Goal: Task Accomplishment & Management: Use online tool/utility

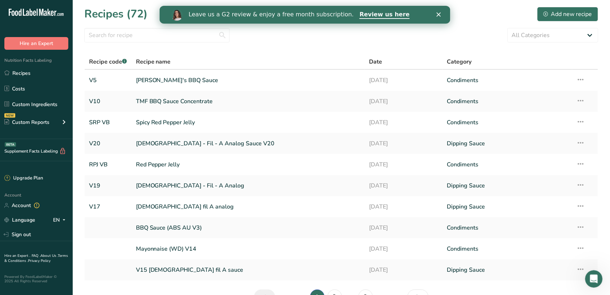
click at [442, 11] on div "Leave us a G2 review & enjoy a free month subscription. Review us here" at bounding box center [304, 15] width 291 height 12
click at [441, 11] on div "Leave us a G2 review & enjoy a free month subscription. Review us here" at bounding box center [304, 15] width 291 height 12
click at [436, 14] on icon "Close" at bounding box center [438, 14] width 4 height 4
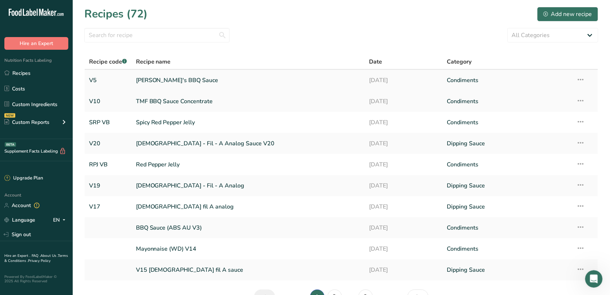
click at [210, 77] on link "[PERSON_NAME]'s BBQ Sauce" at bounding box center [248, 80] width 225 height 15
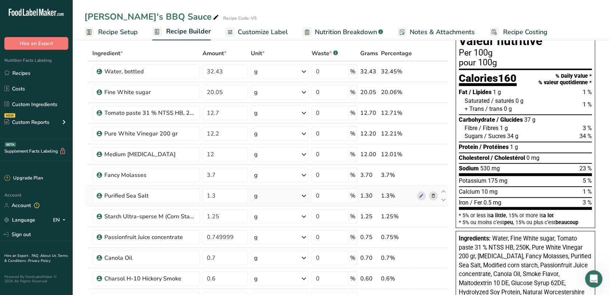
scroll to position [45, 0]
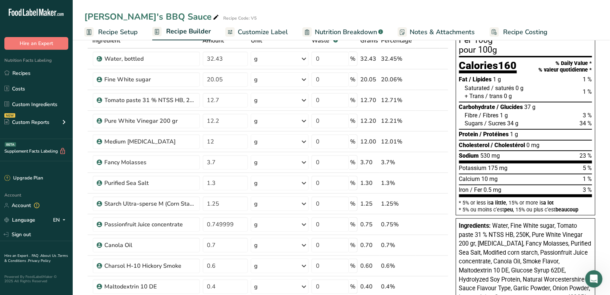
click at [444, 30] on span "Notes & Attachments" at bounding box center [442, 32] width 65 height 10
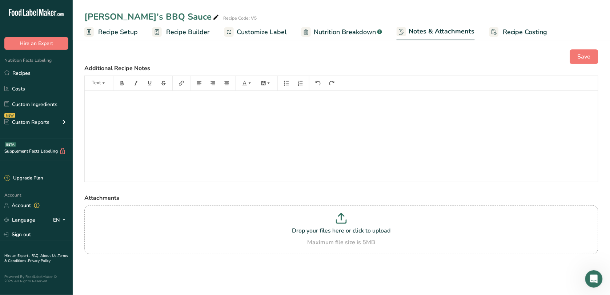
click at [244, 24] on link "Customize Label" at bounding box center [255, 32] width 63 height 16
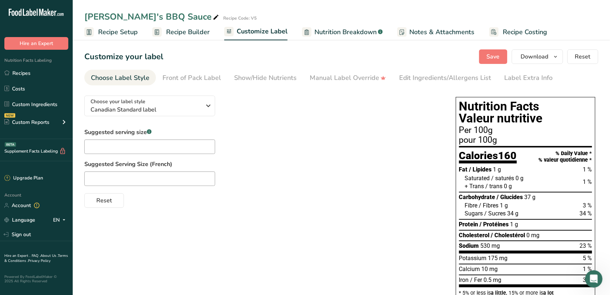
click at [411, 83] on div "Edit Ingredients/Allergens List" at bounding box center [445, 78] width 92 height 10
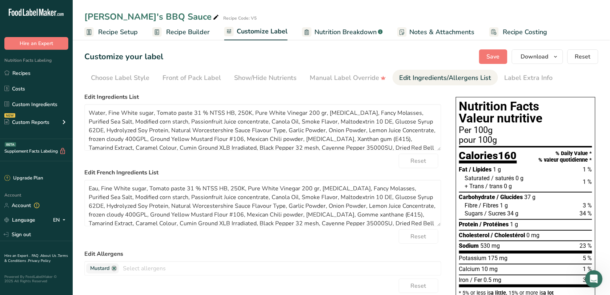
click at [397, 280] on div "Reset" at bounding box center [262, 286] width 357 height 15
drag, startPoint x: 152, startPoint y: 112, endPoint x: 90, endPoint y: 105, distance: 62.5
click at [90, 105] on textarea "Water, Fine White sugar, Tomato paste 31 % NTSS HB, 250K, Pure White Vinegar 20…" at bounding box center [262, 127] width 357 height 47
click at [107, 110] on textarea "Sugars, Tomato paste 31 % NTSS HB, 250K, Pure White Vinegar 200 gr, [MEDICAL_DA…" at bounding box center [262, 127] width 357 height 47
click at [108, 113] on textarea "Sugars, Water, Tomato paste 31 % NTSS HB, 250K, Pure White Vinegar 200 gr, [MED…" at bounding box center [262, 127] width 357 height 47
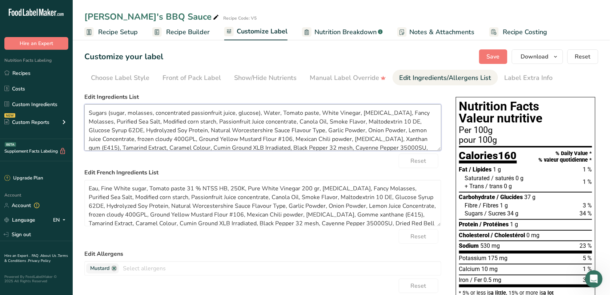
drag, startPoint x: 407, startPoint y: 113, endPoint x: 361, endPoint y: 115, distance: 46.2
click at [361, 115] on textarea "Sugars (sugar, molasses, concentrated passionfruit juice, glucose), Water, Toma…" at bounding box center [262, 127] width 357 height 47
drag, startPoint x: 199, startPoint y: 122, endPoint x: 120, endPoint y: 124, distance: 78.2
click at [120, 124] on textarea "Sugars (sugar, molasses, concentrated passionfruit juice, glucose), Water, Toma…" at bounding box center [262, 127] width 357 height 47
click at [122, 120] on textarea "Sugars (sugar, molasses, concentrated passionfruit juice, glucose), Water, Toma…" at bounding box center [262, 127] width 357 height 47
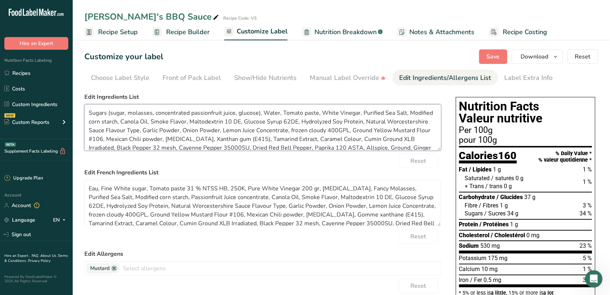
click at [151, 118] on textarea "Sugars (sugar, molasses, concentrated passionfruit juice, glucose), Water, Toma…" at bounding box center [262, 127] width 357 height 47
drag, startPoint x: 181, startPoint y: 130, endPoint x: 82, endPoint y: 130, distance: 98.6
drag, startPoint x: 406, startPoint y: 120, endPoint x: 383, endPoint y: 117, distance: 23.5
click at [383, 117] on textarea "Sugars (sugar, molasses, concentrated passionfruit juice, glucose), Water, Toma…" at bounding box center [262, 127] width 357 height 47
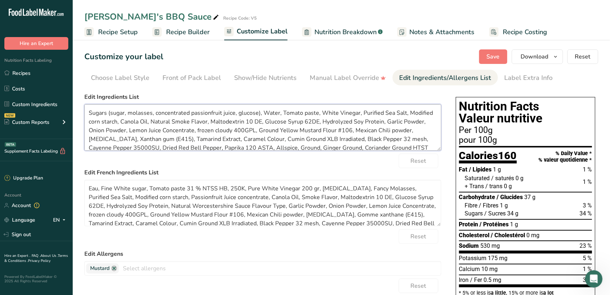
click at [176, 119] on textarea "Sugars (sugar, molasses, concentrated passionfruit juice, glucose), Water, Toma…" at bounding box center [262, 127] width 357 height 47
drag, startPoint x: 242, startPoint y: 121, endPoint x: 225, endPoint y: 122, distance: 17.1
click at [225, 122] on textarea "Sugars (sugar, molasses, concentrated passionfruit juice, glucose), Water, Toma…" at bounding box center [262, 127] width 357 height 47
drag, startPoint x: 282, startPoint y: 122, endPoint x: 227, endPoint y: 121, distance: 54.6
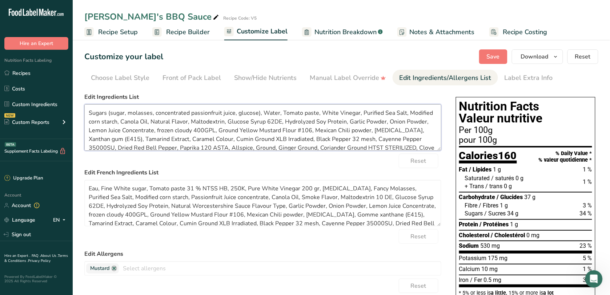
click at [227, 121] on textarea "Sugars (sugar, molasses, concentrated passionfruit juice, glucose), Water, Toma…" at bounding box center [262, 127] width 357 height 47
drag, startPoint x: 123, startPoint y: 130, endPoint x: 223, endPoint y: 130, distance: 99.7
click at [223, 130] on textarea "Sugars (sugar, molasses, concentrated passionfruit juice, glucose), Water, Toma…" at bounding box center [262, 127] width 357 height 47
click at [178, 128] on textarea "Sugars (sugar, molasses, concentrated passionfruit juice, glucose), Water, Toma…" at bounding box center [262, 127] width 357 height 47
drag, startPoint x: 166, startPoint y: 129, endPoint x: 219, endPoint y: 129, distance: 53.8
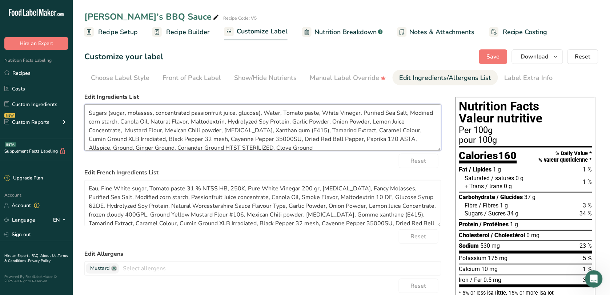
click at [219, 129] on textarea "Sugars (sugar, molasses, concentrated passionfruit juice, glucose), Water, Toma…" at bounding box center [262, 127] width 357 height 47
drag, startPoint x: 250, startPoint y: 128, endPoint x: 268, endPoint y: 133, distance: 19.2
click at [268, 133] on textarea "Sugars (sugar, molasses, concentrated passionfruit juice, glucose), Water, Toma…" at bounding box center [262, 127] width 357 height 47
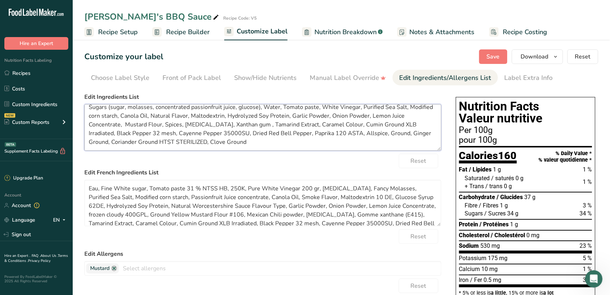
drag, startPoint x: 344, startPoint y: 131, endPoint x: 382, endPoint y: 155, distance: 45.3
click at [382, 155] on form "Edit Ingredients List Sugars (sugar, molasses, concentrated passionfruit juice,…" at bounding box center [262, 247] width 357 height 308
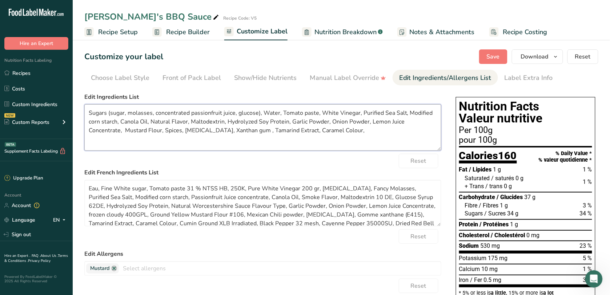
scroll to position [0, 0]
click at [292, 126] on textarea "Sugars (sugar, molasses, concentrated passionfruit juice, glucose), Water, Toma…" at bounding box center [262, 127] width 357 height 47
drag, startPoint x: 328, startPoint y: 131, endPoint x: 80, endPoint y: 104, distance: 249.6
type textarea "Sugars (sugar, molasses, concentrated passionfruit juice, glucose), Water, Toma…"
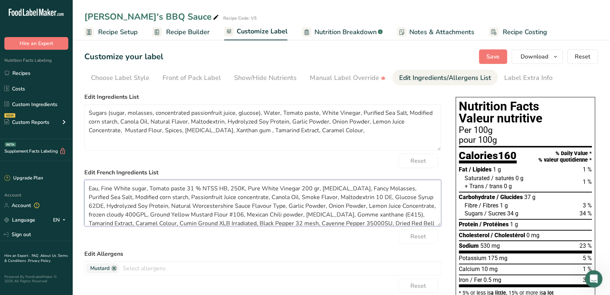
scroll to position [15, 0]
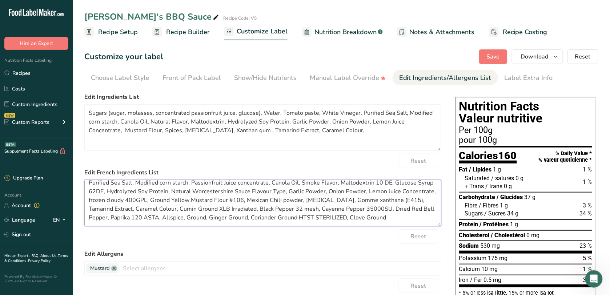
click at [422, 235] on form "Edit Ingredients List Sugars (sugar, molasses, concentrated passionfruit juice,…" at bounding box center [262, 247] width 357 height 308
paste textarea "Sugars (sugar, molasses, concentrated passionfruit juice, glucose), Water, Toma…"
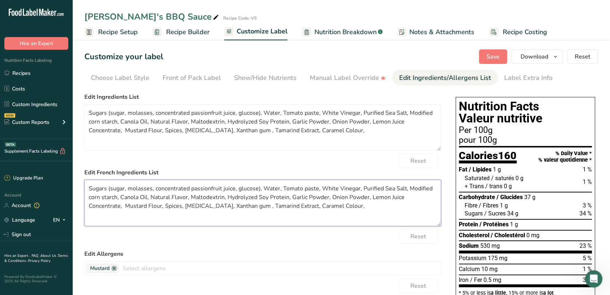
scroll to position [0, 0]
type textarea "Sugars (sugar, molasses, concentrated passionfruit juice, glucose), Water, Toma…"
click at [492, 52] on button "Save" at bounding box center [493, 56] width 28 height 15
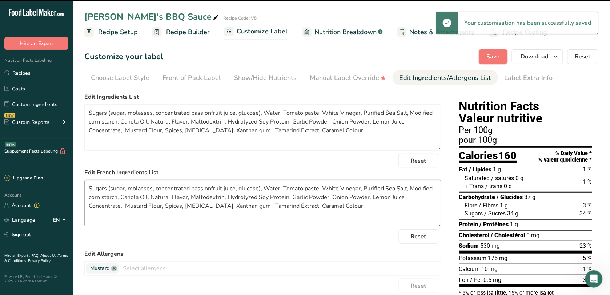
type textarea "Sugars (sugar, molasses, concentrated passionfruit juice, glucose), Water, Toma…"
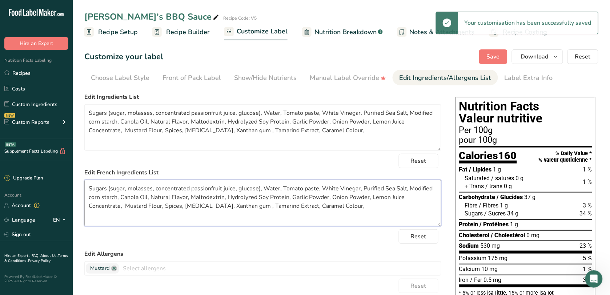
drag, startPoint x: 333, startPoint y: 209, endPoint x: 76, endPoint y: 175, distance: 259.1
click at [76, 175] on section "Customize your label Save Download Choose what to show on your downloaded label…" at bounding box center [342, 278] width 538 height 481
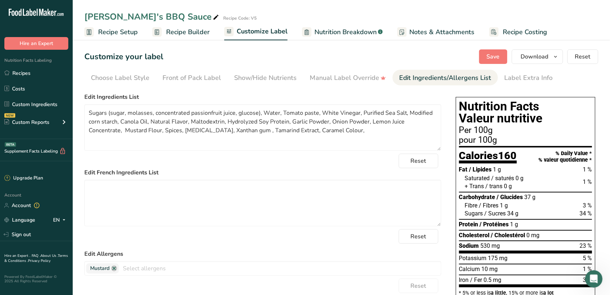
click at [215, 163] on div "Reset" at bounding box center [262, 161] width 357 height 15
click at [489, 60] on span "Save" at bounding box center [493, 56] width 13 height 9
click at [193, 27] on link "Recipe Builder" at bounding box center [180, 32] width 57 height 16
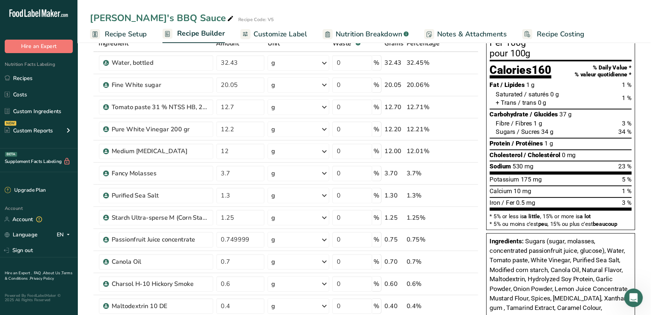
scroll to position [45, 0]
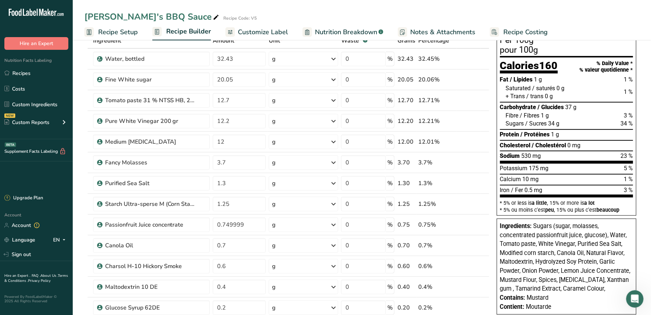
drag, startPoint x: 590, startPoint y: 0, endPoint x: 420, endPoint y: 5, distance: 169.9
click at [420, 5] on div "[PERSON_NAME]'s BBQ Sauce Recipe Code: V5 Recipe Setup Recipe Builder Customize…" at bounding box center [362, 20] width 578 height 40
drag, startPoint x: 592, startPoint y: 243, endPoint x: 245, endPoint y: 202, distance: 349.4
click at [245, 202] on input "1.25" at bounding box center [239, 204] width 53 height 15
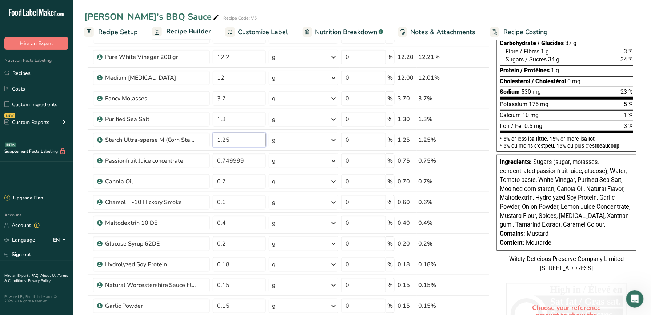
scroll to position [94, 0]
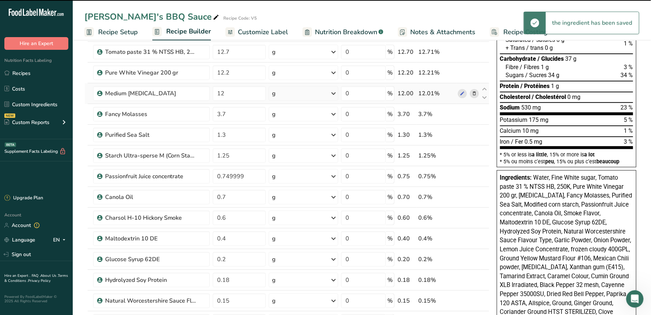
scroll to position [0, 0]
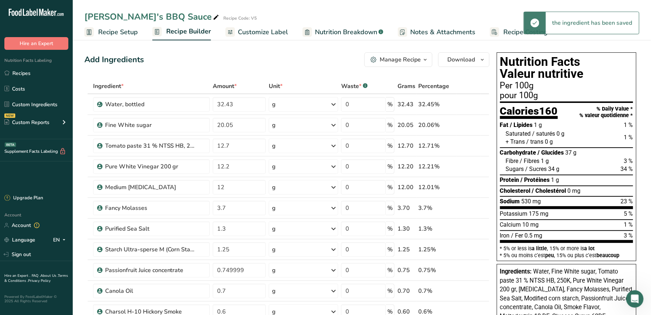
click at [275, 32] on span "Customize Label" at bounding box center [263, 32] width 50 height 10
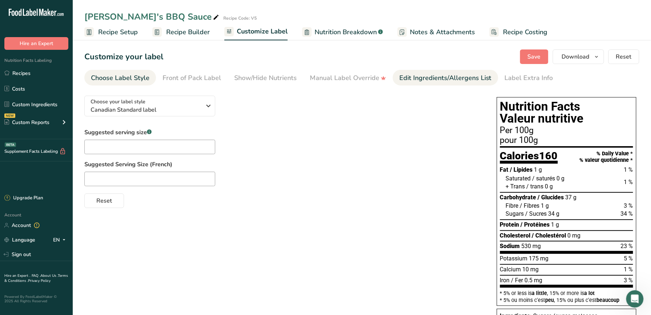
click at [425, 74] on div "Edit Ingredients/Allergens List" at bounding box center [445, 78] width 92 height 10
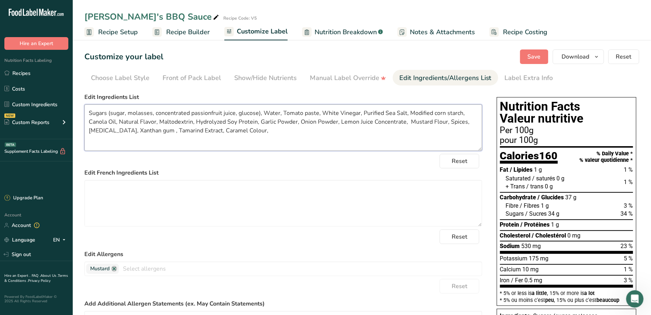
drag, startPoint x: 117, startPoint y: 121, endPoint x: 88, endPoint y: 120, distance: 28.8
click at [88, 120] on textarea "Sugars (sugar, molasses, concentrated passionfruit juice, glucose), Water, Toma…" at bounding box center [283, 127] width 398 height 47
click at [130, 121] on textarea "Sugars (sugar, molasses, concentrated passionfruit juice, glucose), Water, Toma…" at bounding box center [283, 127] width 398 height 47
type textarea "Sugars (sugar, molasses, concentrated passionfruit juice, glucose), Water, Toma…"
click at [536, 58] on span "Save" at bounding box center [534, 56] width 13 height 9
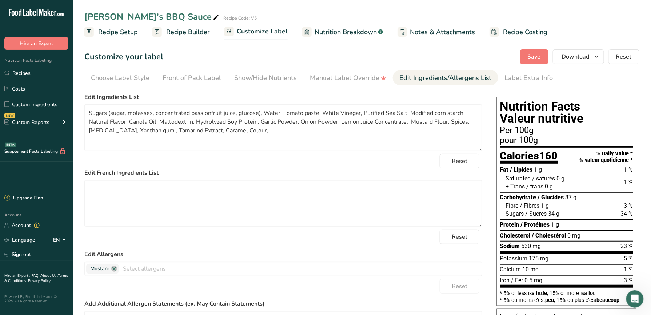
drag, startPoint x: 196, startPoint y: 33, endPoint x: 252, endPoint y: 155, distance: 133.8
click at [196, 32] on span "Recipe Builder" at bounding box center [188, 32] width 44 height 10
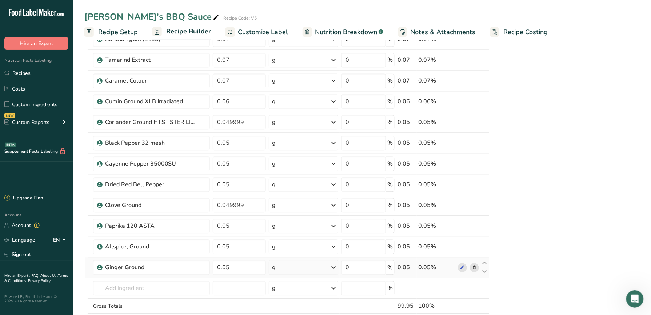
scroll to position [485, 0]
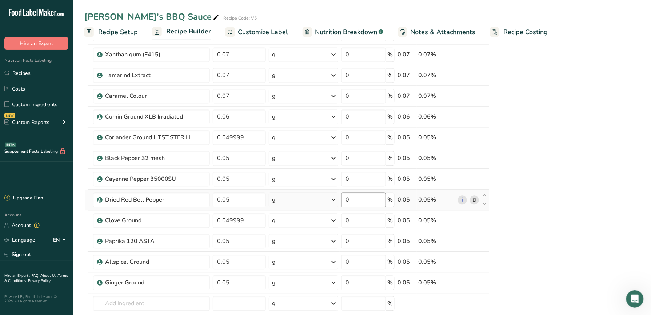
drag, startPoint x: 256, startPoint y: 35, endPoint x: 377, endPoint y: 199, distance: 203.7
click at [257, 35] on span "Customize Label" at bounding box center [263, 32] width 50 height 10
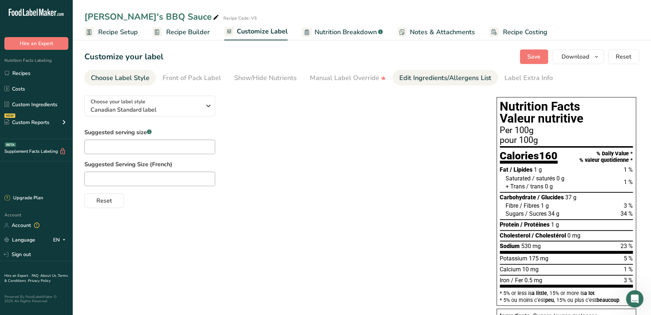
click at [457, 80] on div "Edit Ingredients/Allergens List" at bounding box center [445, 78] width 92 height 10
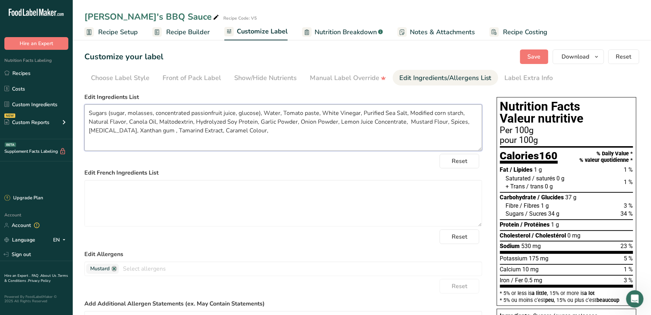
drag, startPoint x: 251, startPoint y: 135, endPoint x: 42, endPoint y: 111, distance: 210.1
click at [42, 111] on div ".a-20{fill:#fff;} Hire an Expert Nutrition Facts Labeling Recipes Costs Custom …" at bounding box center [325, 223] width 651 height 446
click at [194, 136] on textarea "Sugars (sugar, molasses, concentrated passionfruit juice, glucose), Water, Toma…" at bounding box center [283, 127] width 398 height 47
click at [272, 128] on textarea "Sugars (sugar, molasses, concentrated passionfruit juice, glucose), Water, Toma…" at bounding box center [283, 127] width 398 height 47
click at [240, 129] on textarea "Sugars (sugar, molasses, concentrated passionfruit juice, glucose), Water, Toma…" at bounding box center [283, 127] width 398 height 47
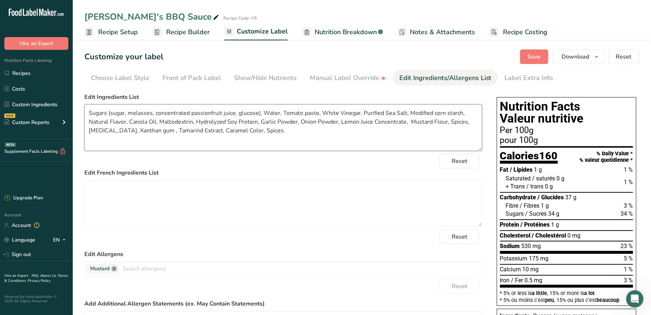
click at [299, 137] on textarea "Sugars (sugar, molasses, concentrated passionfruit juice, glucose), Water, Toma…" at bounding box center [283, 127] width 398 height 47
drag, startPoint x: 466, startPoint y: 121, endPoint x: 446, endPoint y: 121, distance: 20.7
click at [446, 121] on textarea "Sugars (sugar, molasses, concentrated passionfruit juice, glucose), Water, Toma…" at bounding box center [283, 127] width 398 height 47
click at [526, 53] on button "Save" at bounding box center [534, 56] width 28 height 15
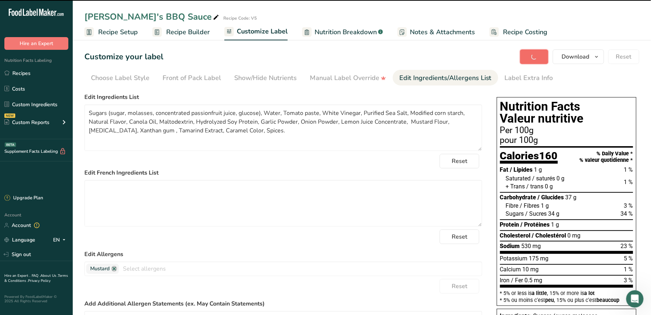
type textarea "Sugars (sugar, molasses, concentrated passionfruit juice, glucose), Water, Toma…"
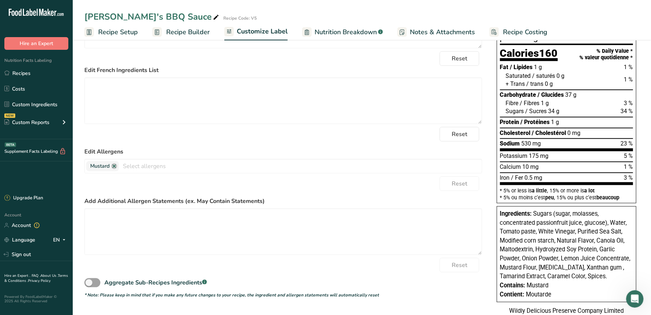
scroll to position [90, 0]
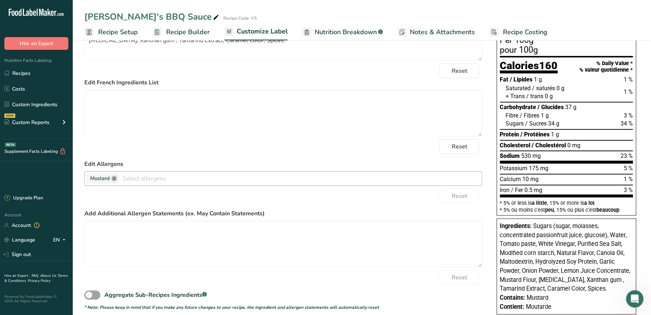
click at [274, 184] on input "text" at bounding box center [300, 178] width 363 height 11
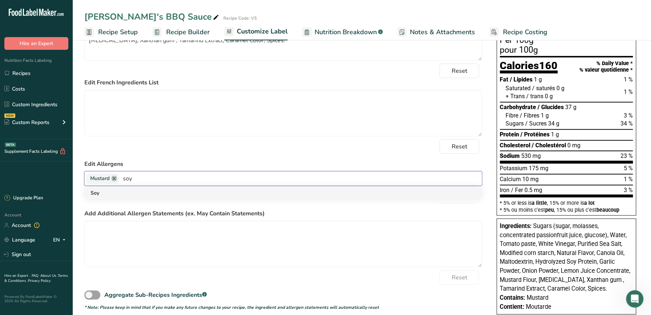
type input "soy"
click at [276, 191] on link "Soy" at bounding box center [283, 193] width 397 height 12
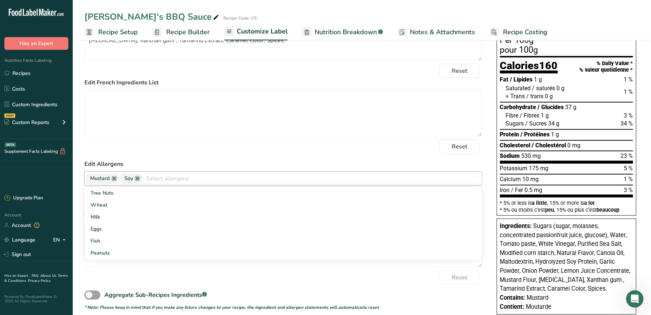
click at [223, 179] on input "text" at bounding box center [312, 178] width 340 height 11
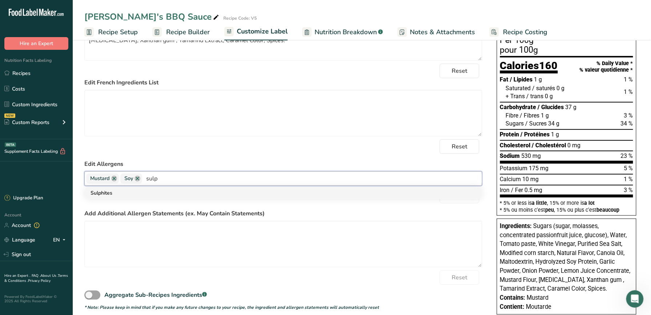
type input "sulp"
click at [199, 190] on link "Sulphites" at bounding box center [283, 193] width 397 height 12
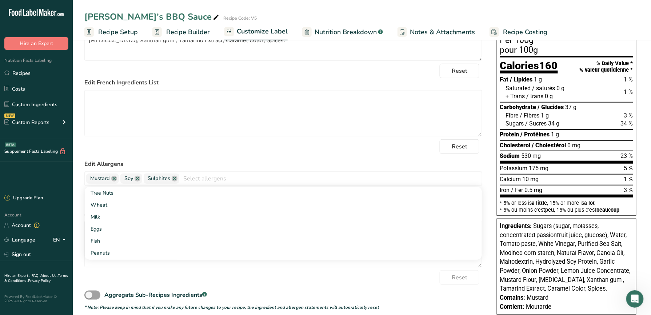
click at [191, 160] on label "Edit Allergens" at bounding box center [283, 164] width 398 height 9
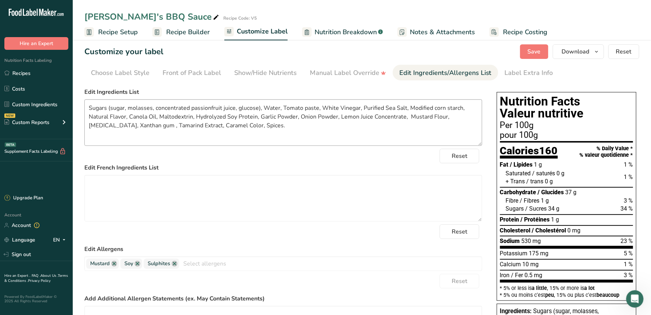
scroll to position [0, 0]
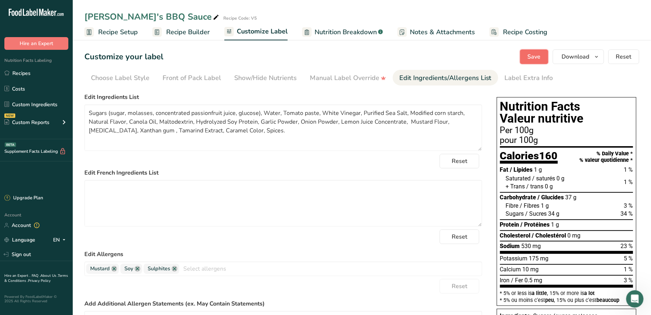
click at [535, 60] on span "Save" at bounding box center [534, 56] width 13 height 9
click at [386, 166] on div "Reset" at bounding box center [283, 161] width 398 height 15
click at [143, 76] on div "Choose Label Style" at bounding box center [120, 78] width 59 height 10
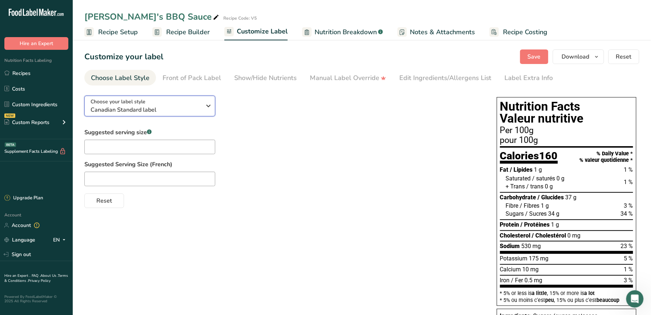
click at [145, 99] on span "Choose your label style" at bounding box center [118, 102] width 55 height 8
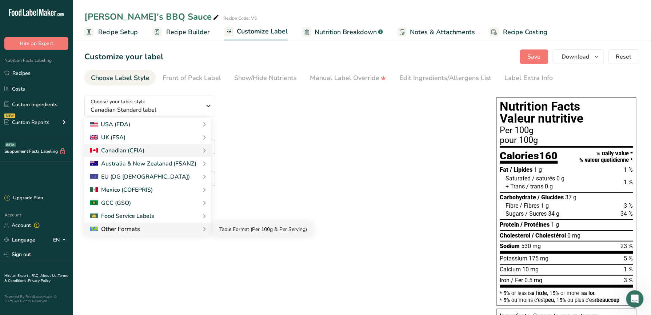
click at [234, 230] on link "Table Format (Per 100g & Per Serving)" at bounding box center [263, 229] width 99 height 13
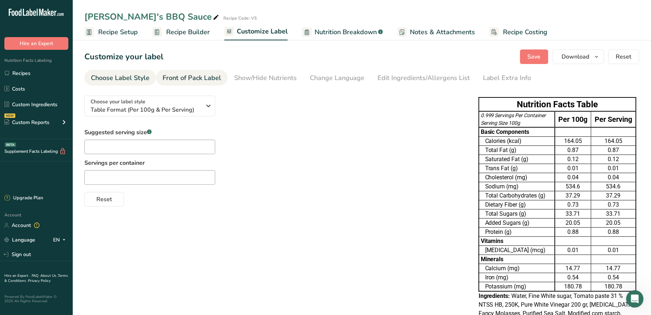
click at [203, 81] on div "Front of Pack Label" at bounding box center [192, 78] width 59 height 10
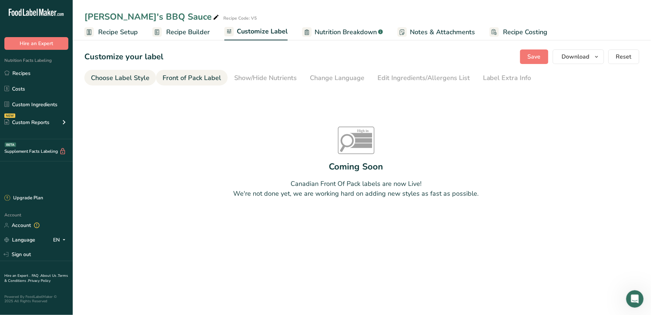
click at [137, 78] on div "Choose Label Style" at bounding box center [120, 78] width 59 height 10
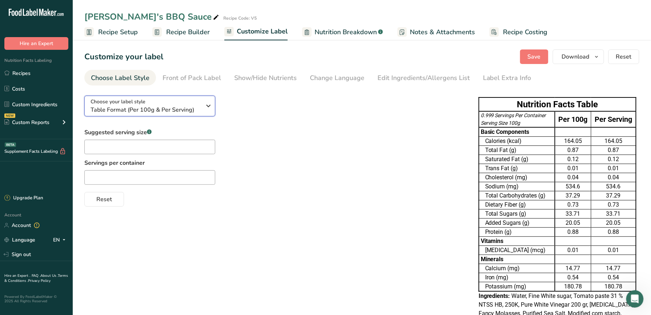
click at [179, 105] on span "Table Format (Per 100g & Per Serving)" at bounding box center [146, 109] width 111 height 9
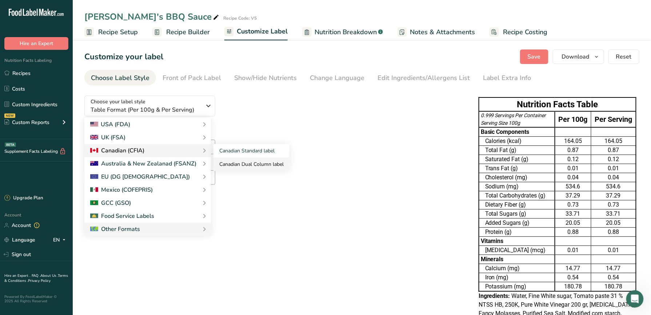
click at [272, 162] on link "Canadian Dual Column label" at bounding box center [252, 164] width 76 height 13
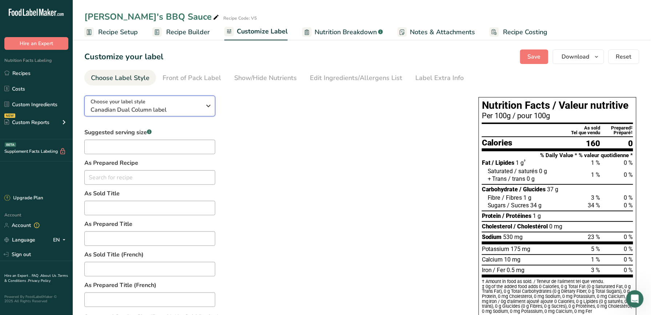
click at [155, 100] on div "Choose your label style Canadian Dual Column label" at bounding box center [146, 106] width 111 height 16
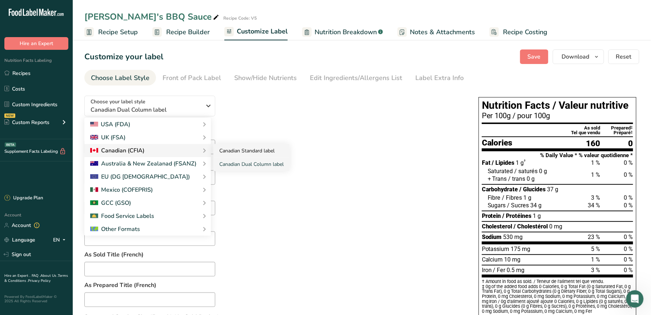
click at [230, 152] on link "Canadian Standard label" at bounding box center [252, 150] width 76 height 13
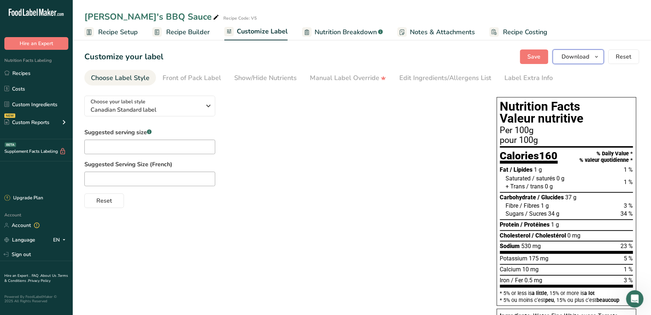
click at [595, 60] on icon "button" at bounding box center [597, 56] width 6 height 9
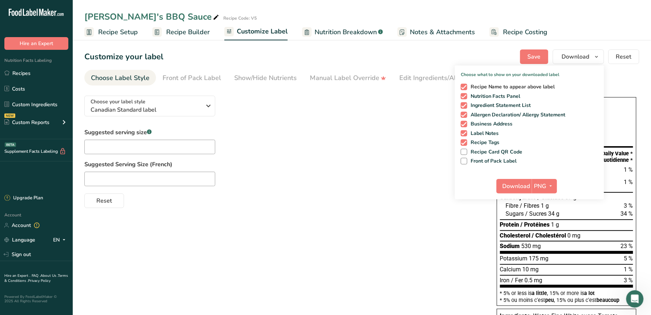
click at [516, 87] on span "Recipe Name to appear above label" at bounding box center [511, 87] width 88 height 7
click at [466, 87] on input "Recipe Name to appear above label" at bounding box center [463, 86] width 5 height 5
checkbox input "false"
click at [510, 95] on span "Nutrition Facts Panel" at bounding box center [493, 96] width 53 height 7
click at [466, 95] on input "Nutrition Facts Panel" at bounding box center [463, 96] width 5 height 5
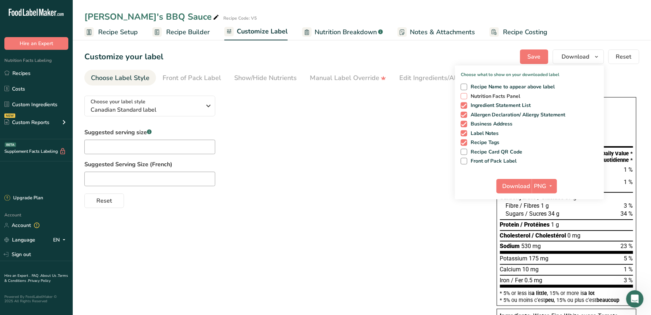
click at [509, 94] on span "Nutrition Facts Panel" at bounding box center [493, 96] width 53 height 7
click at [466, 94] on input "Nutrition Facts Panel" at bounding box center [463, 96] width 5 height 5
checkbox input "true"
click at [511, 103] on span "Ingredient Statement List" at bounding box center [499, 105] width 64 height 7
click at [466, 103] on input "Ingredient Statement List" at bounding box center [463, 105] width 5 height 5
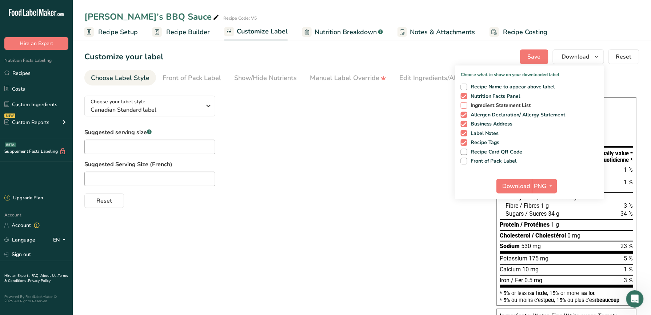
click at [511, 105] on span "Ingredient Statement List" at bounding box center [499, 105] width 64 height 7
click at [466, 105] on input "Ingredient Statement List" at bounding box center [463, 105] width 5 height 5
checkbox input "true"
click at [513, 109] on div "Recipe Name to appear above label Nutrition Facts Panel Ingredient Statement Li…" at bounding box center [529, 123] width 149 height 84
click at [514, 116] on span "Allergen Declaration/ Allergy Statement" at bounding box center [516, 115] width 99 height 7
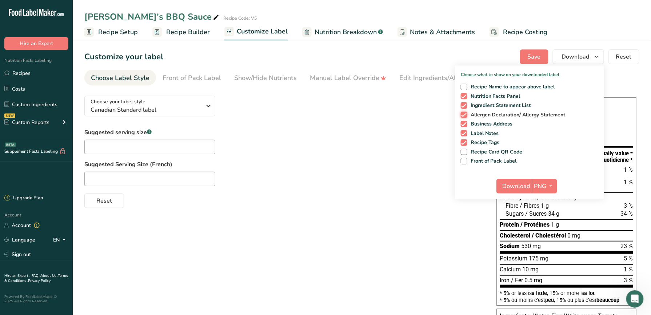
click at [466, 116] on input "Allergen Declaration/ Allergy Statement" at bounding box center [463, 114] width 5 height 5
checkbox input "false"
click at [490, 122] on span "Business Address" at bounding box center [490, 124] width 46 height 7
click at [466, 122] on input "Business Address" at bounding box center [463, 123] width 5 height 5
checkbox input "false"
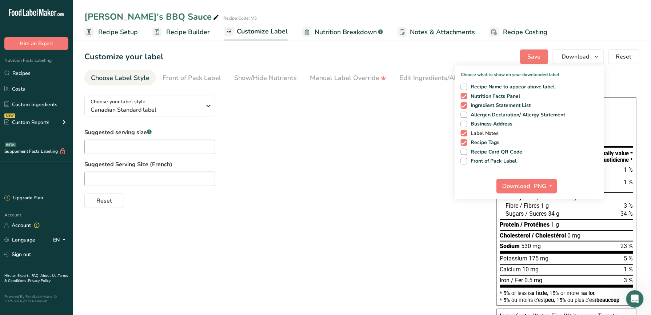
click at [489, 134] on span "Label Notes" at bounding box center [483, 133] width 32 height 7
click at [466, 134] on input "Label Notes" at bounding box center [463, 133] width 5 height 5
checkbox input "false"
click at [489, 140] on span "Recipe Tags" at bounding box center [483, 142] width 33 height 7
click at [466, 140] on input "Recipe Tags" at bounding box center [463, 142] width 5 height 5
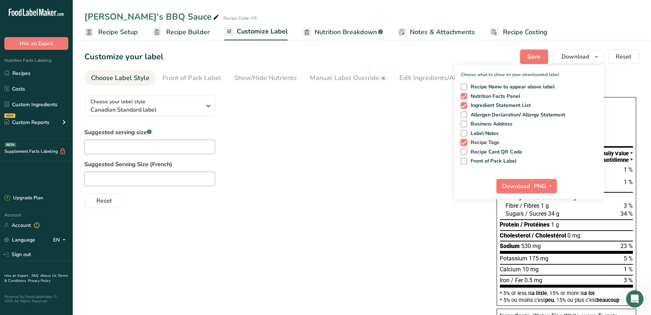
checkbox input "false"
click at [487, 106] on span "Ingredient Statement List" at bounding box center [499, 105] width 64 height 7
click at [466, 106] on input "Ingredient Statement List" at bounding box center [463, 105] width 5 height 5
checkbox input "false"
click at [545, 184] on span "PNG" at bounding box center [540, 186] width 12 height 9
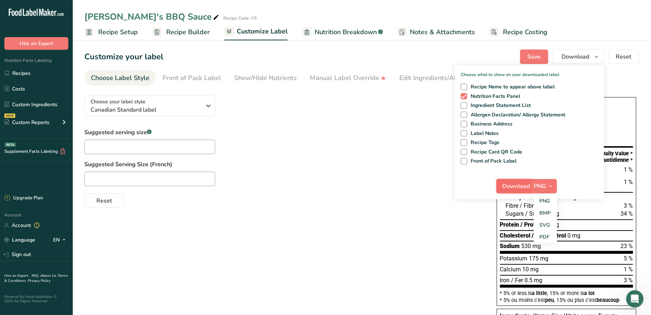
click at [520, 190] on span "Download" at bounding box center [517, 186] width 28 height 9
click at [378, 195] on div "Reset" at bounding box center [283, 199] width 398 height 17
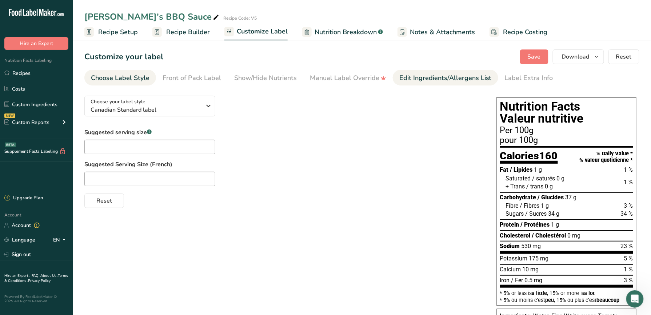
click at [451, 76] on div "Edit Ingredients/Allergens List" at bounding box center [445, 78] width 92 height 10
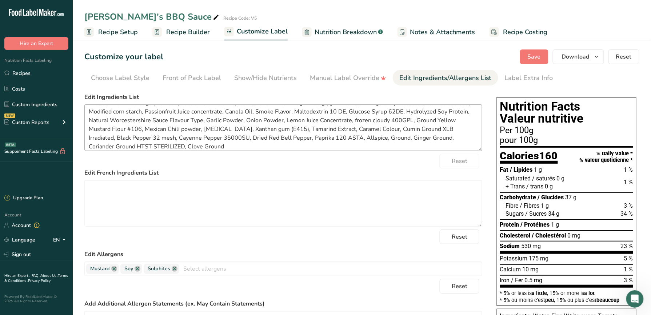
scroll to position [15, 0]
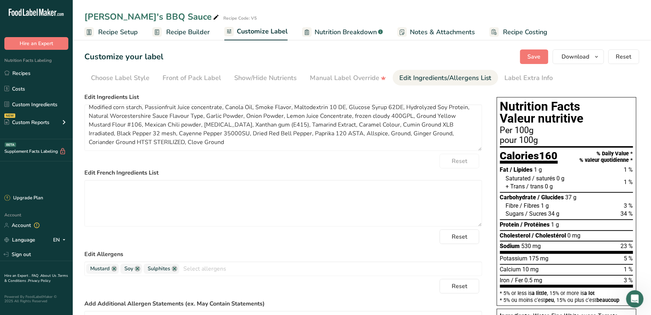
click at [411, 167] on div "Reset" at bounding box center [283, 161] width 398 height 15
click at [405, 193] on textarea at bounding box center [283, 203] width 398 height 47
paste textarea "Sugars (sugar, molasses, concentrated passionfruit juice, glucose), Water, Toma…"
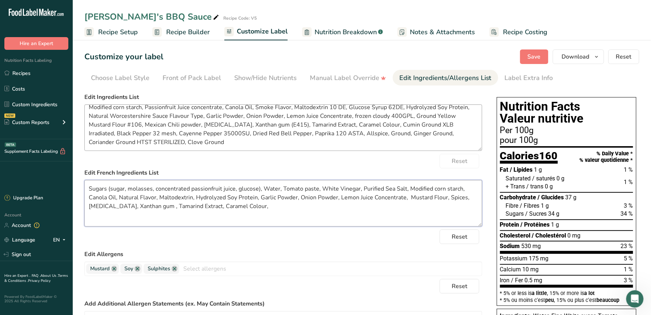
type textarea "Sugars (sugar, molasses, concentrated passionfruit juice, glucose), Water, Toma…"
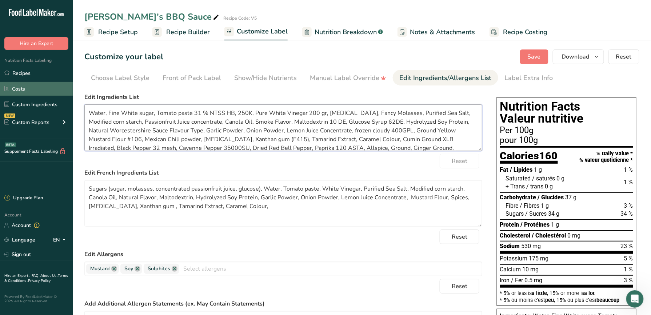
drag, startPoint x: 240, startPoint y: 140, endPoint x: 44, endPoint y: 95, distance: 201.8
click at [44, 95] on div ".a-20{fill:#fff;} Hire an Expert Nutrition Facts Labeling Recipes Costs Custom …" at bounding box center [325, 263] width 651 height 527
paste textarea "Sugars (sugar, molasses, concentrated passionfruit juice, glucose), Water, Toma…"
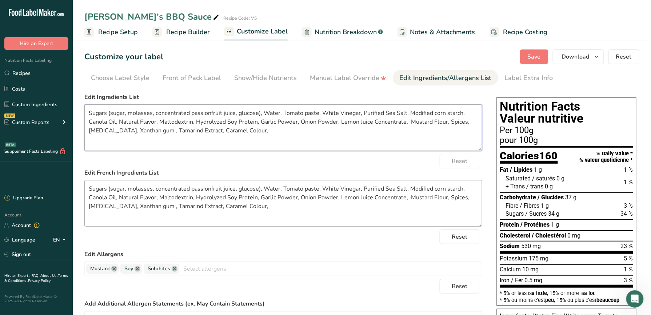
type textarea "Sugars (sugar, molasses, concentrated passionfruit juice, glucose), Water, Toma…"
drag, startPoint x: 269, startPoint y: 220, endPoint x: 87, endPoint y: 163, distance: 190.6
click at [87, 163] on form "Edit Ingredients List Sugars (sugar, molasses, concentrated passionfruit juice,…" at bounding box center [283, 247] width 398 height 308
type textarea "="
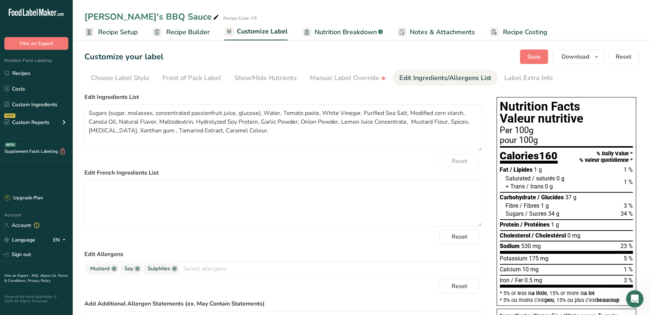
click at [199, 166] on div "Reset" at bounding box center [283, 161] width 398 height 15
click at [530, 53] on span "Save" at bounding box center [534, 56] width 13 height 9
click at [316, 135] on textarea "Sugars (sugar, molasses, concentrated passionfruit juice, glucose), Water, Toma…" at bounding box center [283, 127] width 398 height 47
drag, startPoint x: 469, startPoint y: 126, endPoint x: 446, endPoint y: 125, distance: 23.3
click at [446, 125] on textarea "Sugars (sugar, molasses, concentrated passionfruit juice, glucose), Water, Toma…" at bounding box center [283, 127] width 398 height 47
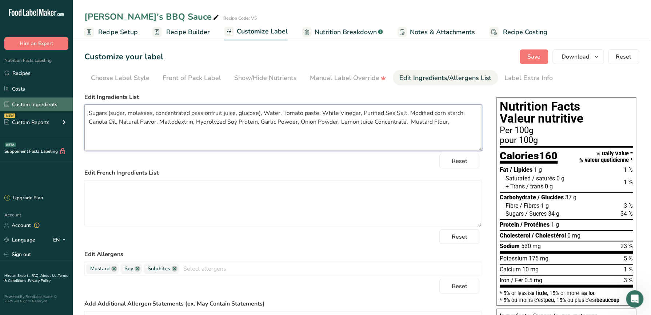
drag, startPoint x: 465, startPoint y: 127, endPoint x: 37, endPoint y: 99, distance: 429.0
click at [37, 99] on div ".a-20{fill:#fff;} Hire an Expert Nutrition Facts Labeling Recipes Costs Custom …" at bounding box center [325, 223] width 651 height 446
paste textarea "Spices, [MEDICAL_DATA], Xanthan gum , Tamarind Extract, Caramel Colour,"
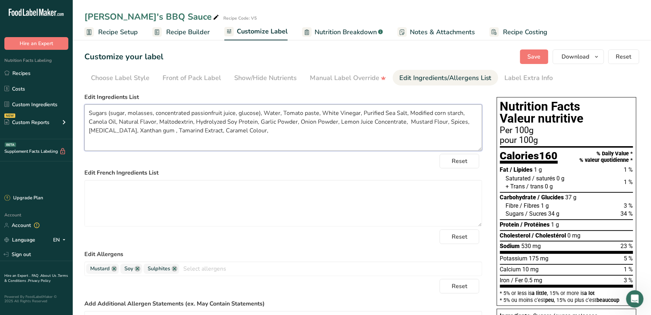
click at [262, 132] on textarea "Sugars (sugar, molasses, concentrated passionfruit juice, glucose), Water, Toma…" at bounding box center [283, 127] width 398 height 47
drag, startPoint x: 473, startPoint y: 121, endPoint x: 447, endPoint y: 123, distance: 25.9
click at [447, 123] on textarea "Sugars (sugar, molasses, concentrated passionfruit juice, glucose), Water, Toma…" at bounding box center [283, 127] width 398 height 47
drag, startPoint x: 116, startPoint y: 124, endPoint x: 87, endPoint y: 120, distance: 30.2
click at [87, 120] on textarea "Sugars (sugar, molasses, concentrated passionfruit juice, glucose), Water, Toma…" at bounding box center [283, 127] width 398 height 47
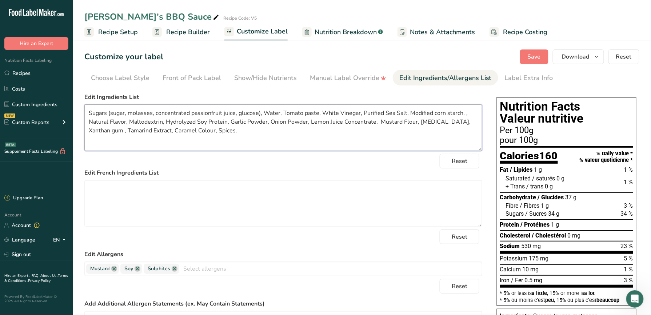
click at [473, 117] on textarea "Sugars (sugar, molasses, concentrated passionfruit juice, glucose), Water, Toma…" at bounding box center [283, 127] width 398 height 47
click at [128, 121] on textarea "Sugars (sugar, molasses, concentrated passionfruit juice, glucose), Water, Toma…" at bounding box center [283, 127] width 398 height 47
click at [198, 164] on div "Reset" at bounding box center [283, 161] width 398 height 15
click at [204, 130] on textarea "Sugars (sugar, molasses, concentrated passionfruit juice, glucose), Water, Toma…" at bounding box center [283, 127] width 398 height 47
click at [213, 132] on textarea "Sugars (sugar, molasses, concentrated passionfruit juice, glucose), Water, Toma…" at bounding box center [283, 127] width 398 height 47
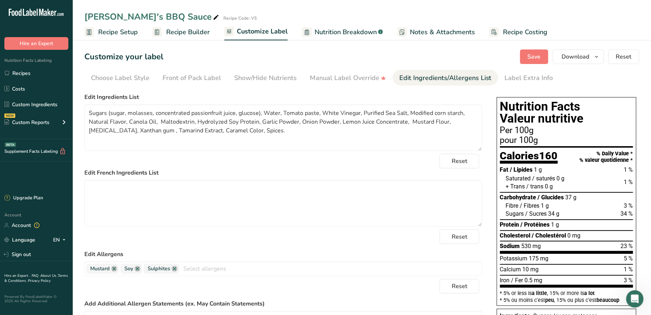
click at [233, 173] on label "Edit French Ingredients List" at bounding box center [283, 172] width 398 height 9
click at [125, 131] on textarea "Sugars (sugar, molasses, concentrated passionfruit juice, glucose), Water, Toma…" at bounding box center [283, 127] width 398 height 47
click at [162, 159] on div "Reset" at bounding box center [283, 161] width 398 height 15
click at [541, 56] on span "Save" at bounding box center [534, 56] width 13 height 9
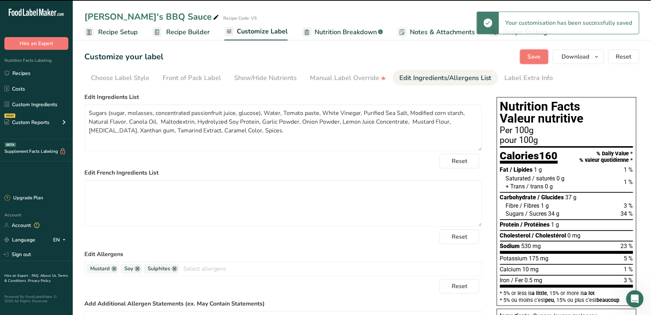
type textarea "Sugars (sugar, molasses, concentrated passionfruit juice, glucose), Water, Toma…"
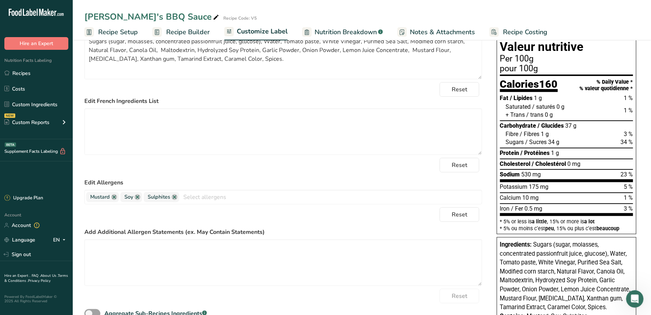
scroll to position [139, 0]
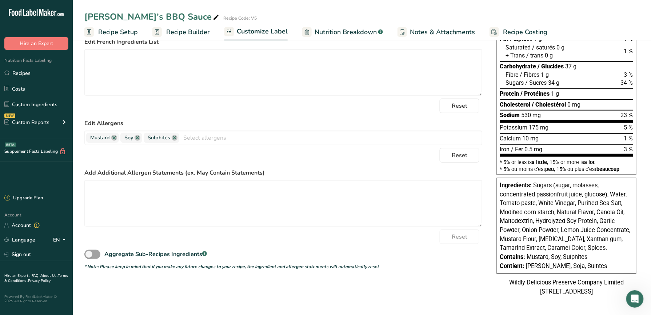
drag, startPoint x: 590, startPoint y: 255, endPoint x: 498, endPoint y: 178, distance: 119.6
click at [498, 178] on div "Ingredients: Sugars (sugar, molasses, concentrated passionfruit juice, glucose)…" at bounding box center [567, 226] width 140 height 96
copy div "Ingredients: Sugars (sugar, molasses, concentrated passionfruit juice, glucose)…"
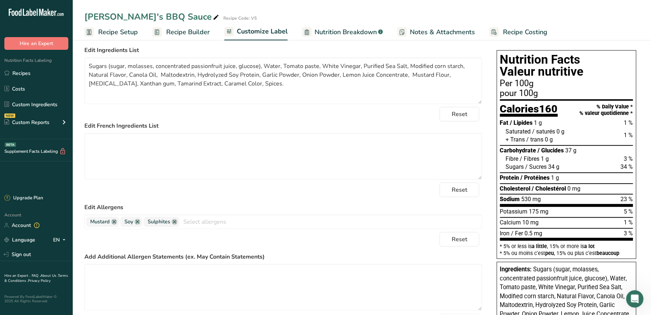
scroll to position [0, 0]
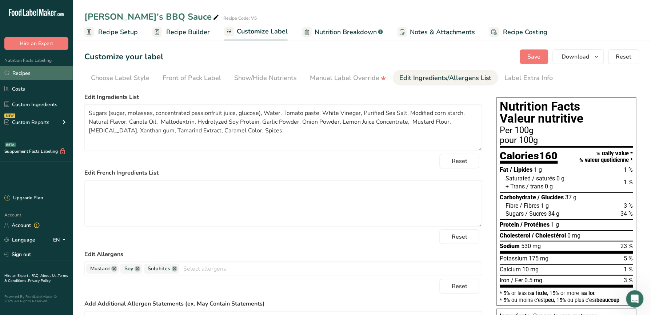
drag, startPoint x: 56, startPoint y: 72, endPoint x: 58, endPoint y: 77, distance: 5.7
click at [56, 72] on link "Recipes" at bounding box center [36, 73] width 73 height 14
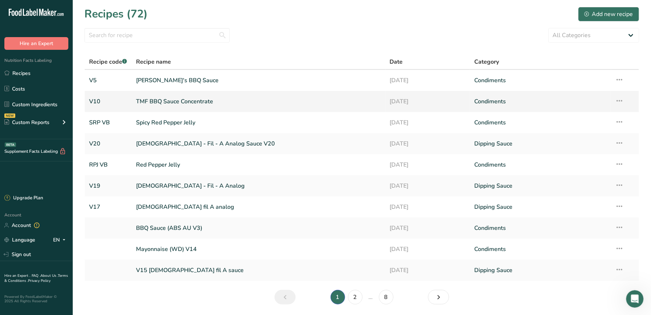
click at [366, 98] on link "TMF BBQ Sauce Concentrate" at bounding box center [258, 101] width 245 height 15
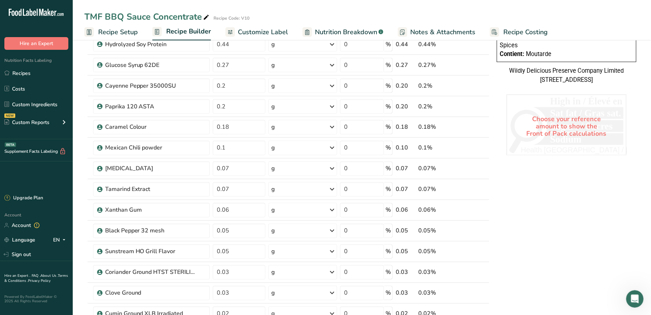
scroll to position [388, 0]
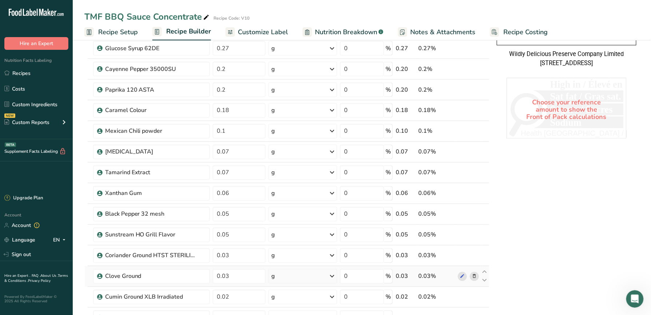
click at [187, 271] on td "Clove Ground" at bounding box center [152, 276] width 120 height 21
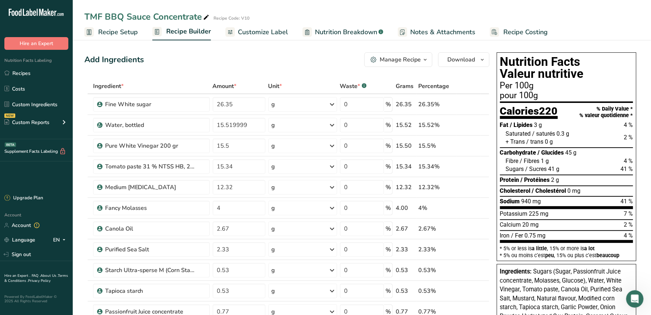
scroll to position [48, 0]
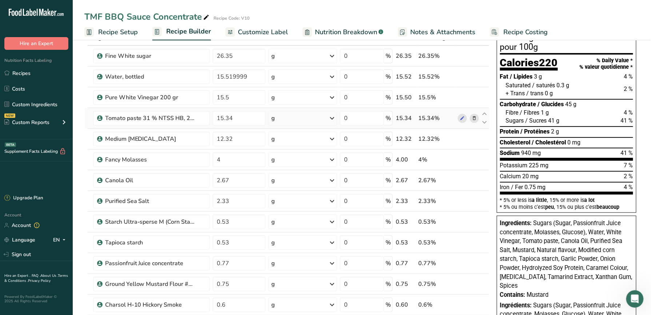
drag, startPoint x: 336, startPoint y: 30, endPoint x: 338, endPoint y: 127, distance: 97.1
click at [336, 30] on span "Nutrition Breakdown" at bounding box center [346, 32] width 62 height 10
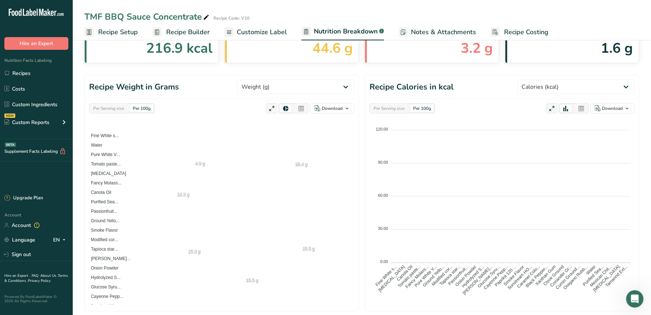
click at [238, 35] on span "Customize Label" at bounding box center [262, 32] width 50 height 10
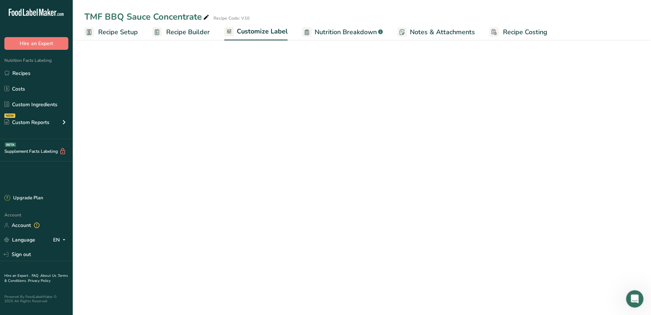
click at [238, 35] on span "Customize Label" at bounding box center [262, 32] width 51 height 10
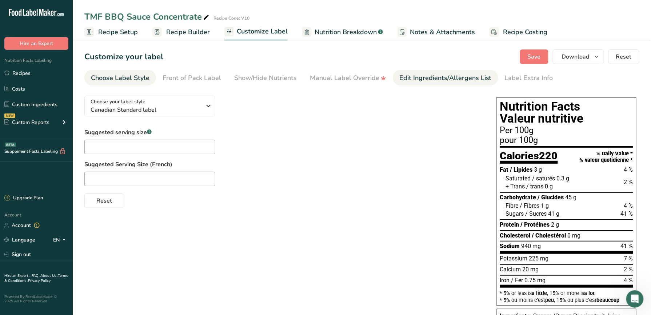
click at [437, 84] on link "Edit Ingredients/Allergens List" at bounding box center [445, 78] width 92 height 16
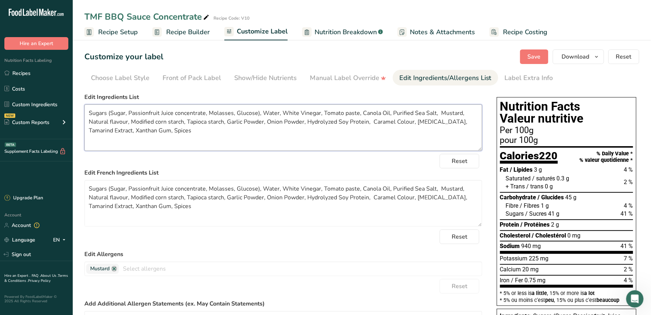
drag, startPoint x: 280, startPoint y: 113, endPoint x: 260, endPoint y: 112, distance: 19.3
click at [260, 112] on textarea "Sugars (Sugar, Passionfruit Juice concentrate, Molasses, Glucose), Water, White…" at bounding box center [283, 127] width 398 height 47
click at [300, 111] on textarea "Sugars (Sugar, Passionfruit Juice concentrate, Molasses, Glucose),White Vinegar…" at bounding box center [283, 127] width 398 height 47
click at [356, 138] on textarea "Sugars (Sugar, Passionfruit Juice concentrate, Molasses, Glucose),White Vinegar…" at bounding box center [283, 127] width 398 height 47
type textarea "Sugars (Sugar, Passionfruit Juice concentrate, Molasses, Glucose),White Vinegar…"
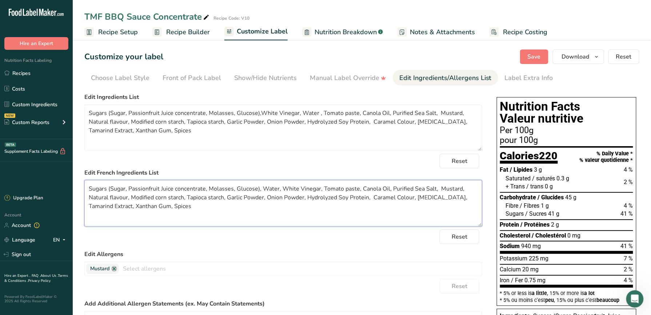
drag, startPoint x: 175, startPoint y: 207, endPoint x: 90, endPoint y: 188, distance: 86.4
click at [90, 188] on textarea "Sugars (Sugar, Passionfruit Juice concentrate, Molasses, Glucose), Water, White…" at bounding box center [283, 203] width 398 height 47
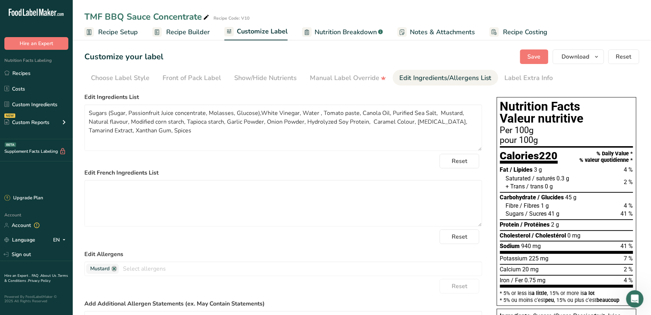
click at [300, 175] on label "Edit French Ingredients List" at bounding box center [283, 172] width 398 height 9
click at [407, 123] on textarea "Sugars (Sugar, Passionfruit Juice concentrate, Molasses, Glucose),White Vinegar…" at bounding box center [283, 127] width 398 height 47
click at [410, 132] on textarea "Sugars (Sugar, Passionfruit Juice concentrate, Molasses, Glucose),White Vinegar…" at bounding box center [283, 127] width 398 height 47
type textarea "Sugars (Sugar, Passionfruit Juice concentrate, Molasses, Glucose),White Vinegar…"
click at [542, 49] on button "Save" at bounding box center [534, 56] width 28 height 15
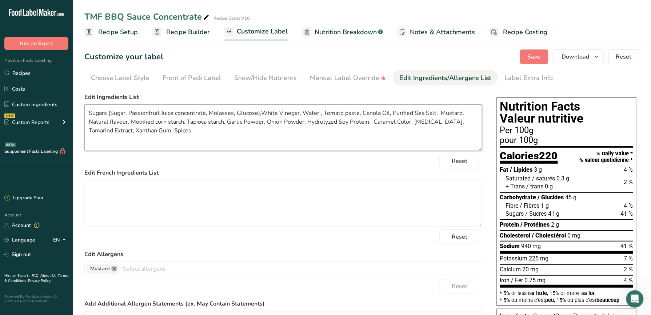
drag, startPoint x: 185, startPoint y: 134, endPoint x: 89, endPoint y: 109, distance: 98.6
click at [89, 109] on textarea "Sugars (Sugar, Passionfruit Juice concentrate, Molasses, Glucose),White Vinegar…" at bounding box center [283, 127] width 398 height 47
click at [376, 96] on label "Edit Ingredients List" at bounding box center [283, 97] width 398 height 9
click at [535, 56] on span "Save" at bounding box center [534, 56] width 13 height 9
click at [542, 56] on button "Save" at bounding box center [534, 56] width 28 height 15
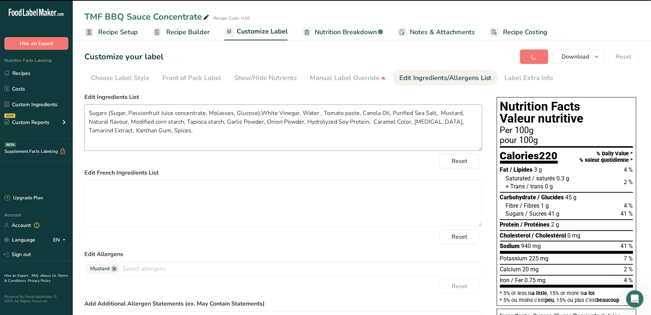
click at [172, 27] on span "Recipe Builder" at bounding box center [188, 32] width 44 height 10
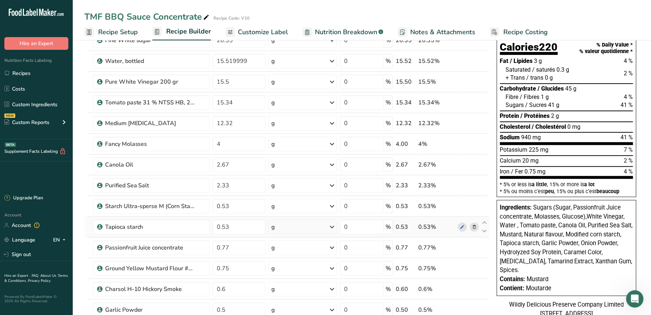
scroll to position [48, 0]
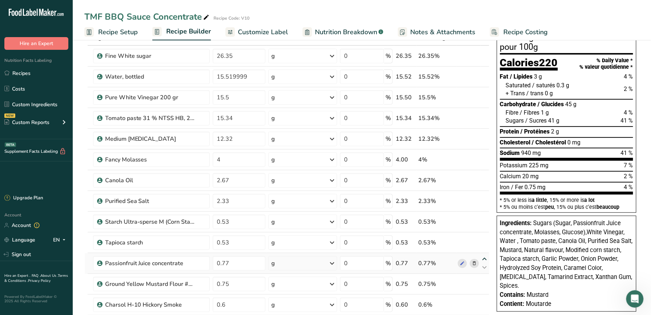
click at [485, 259] on icon at bounding box center [485, 258] width 9 height 5
type input "0.77"
type input "0.53"
click at [485, 239] on icon at bounding box center [485, 238] width 9 height 5
type input "0.77"
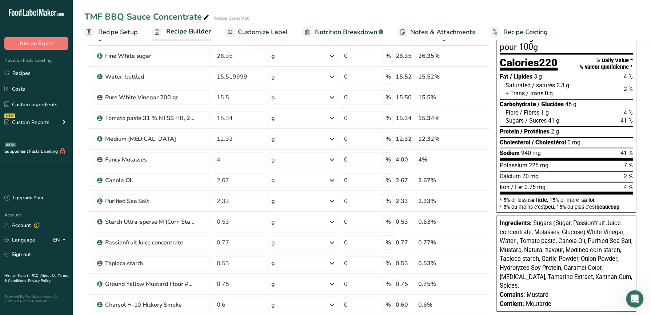
type input "0.53"
click at [482, 281] on icon at bounding box center [485, 279] width 9 height 5
type input "0.75"
type input "0.53"
click at [486, 260] on icon at bounding box center [485, 258] width 9 height 5
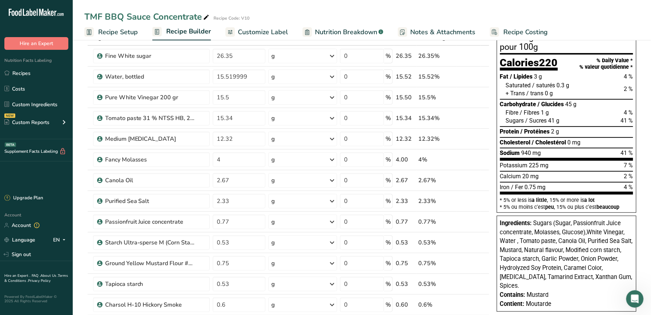
type input "0.75"
type input "0.53"
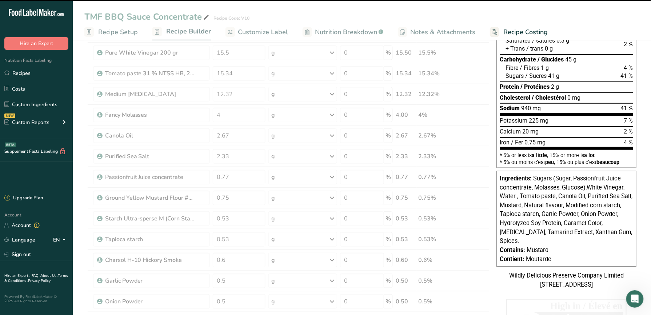
scroll to position [97, 0]
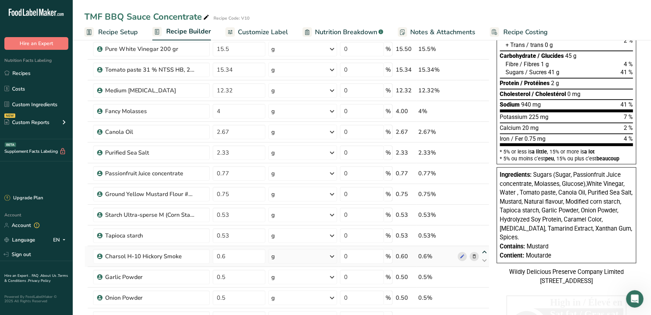
click at [487, 252] on icon at bounding box center [485, 252] width 9 height 5
type input "0.6"
type input "0.53"
click at [485, 234] on icon at bounding box center [485, 231] width 9 height 5
type input "0.6"
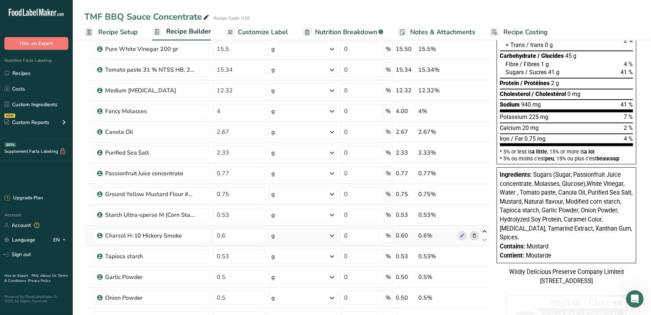
type input "0.53"
drag, startPoint x: 347, startPoint y: 32, endPoint x: 316, endPoint y: 38, distance: 31.5
click at [347, 32] on span "Nutrition Breakdown" at bounding box center [346, 32] width 62 height 10
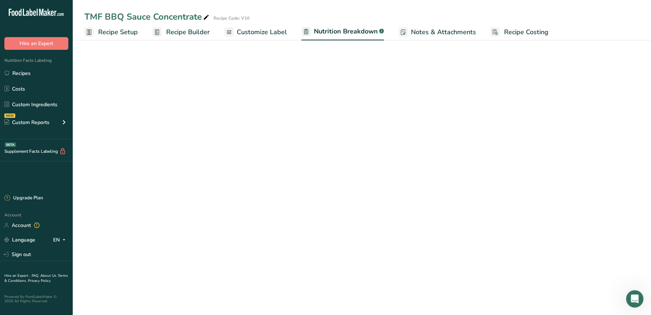
click at [281, 34] on span "Customize Label" at bounding box center [262, 32] width 50 height 10
select select "Calories"
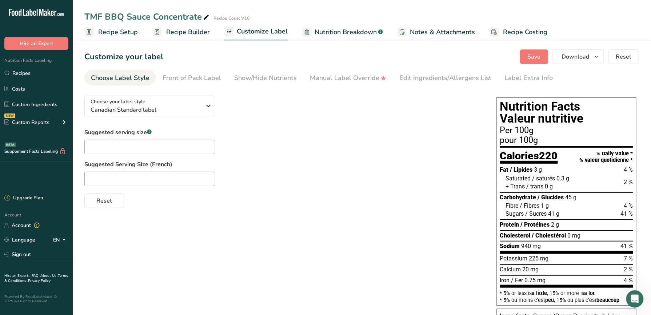
click at [407, 64] on section "Customize your label Save Download Choose what to show on your downloaded label…" at bounding box center [362, 242] width 578 height 408
click at [412, 72] on link "Edit Ingredients/Allergens List" at bounding box center [445, 78] width 92 height 16
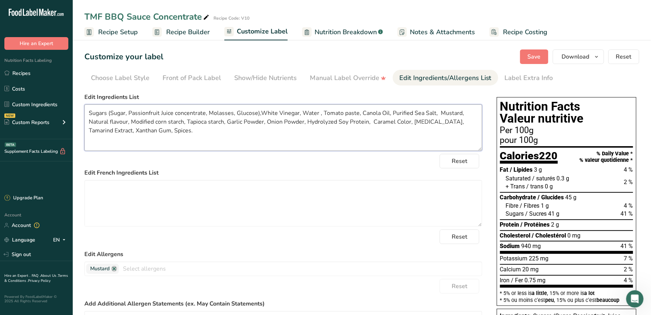
drag, startPoint x: 168, startPoint y: 129, endPoint x: 149, endPoint y: 128, distance: 18.6
click at [149, 128] on textarea "Sugars (Sugar, Passionfruit Juice concentrate, Molasses, Glucose),White Vinegar…" at bounding box center [283, 127] width 398 height 47
type textarea "Sugars (Sugar, Passionfruit Juice concentrate, Molasses, Glucose),White Vinegar…"
click at [156, 23] on div "TMF BBQ Sauce Concentrate" at bounding box center [147, 16] width 126 height 13
click at [192, 63] on div "Customize your label Save Download Choose what to show on your downloaded label…" at bounding box center [361, 56] width 555 height 15
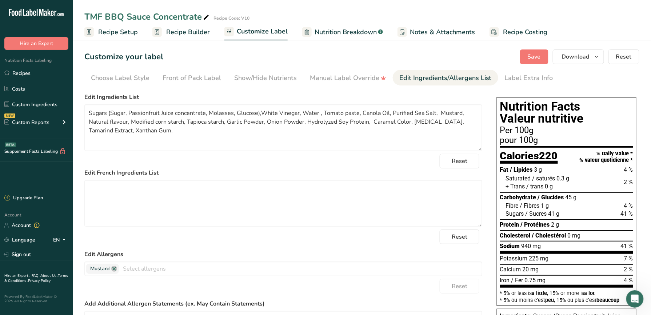
click at [194, 39] on link "Recipe Builder" at bounding box center [180, 32] width 57 height 16
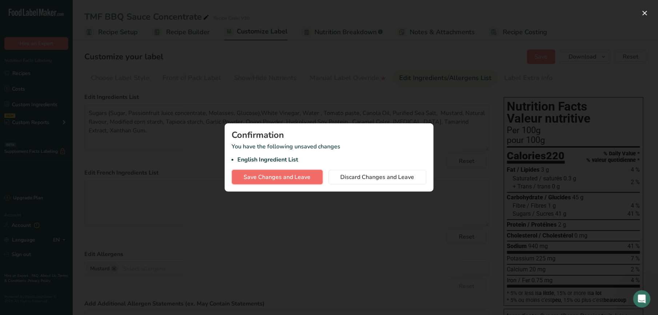
click at [298, 175] on span "Save Changes and Leave" at bounding box center [277, 177] width 67 height 9
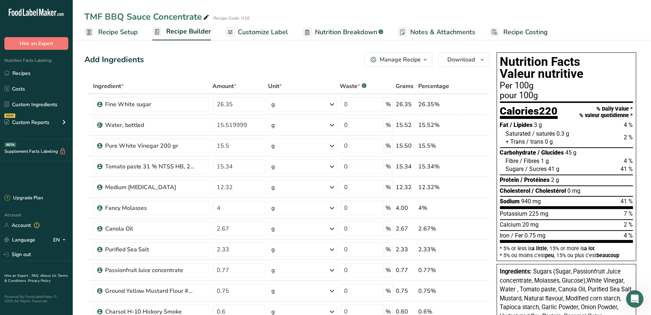
click at [281, 32] on span "Customize Label" at bounding box center [263, 32] width 50 height 10
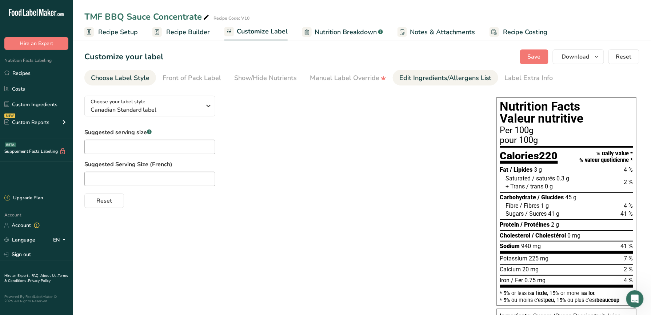
click at [440, 84] on link "Edit Ingredients/Allergens List" at bounding box center [445, 78] width 92 height 16
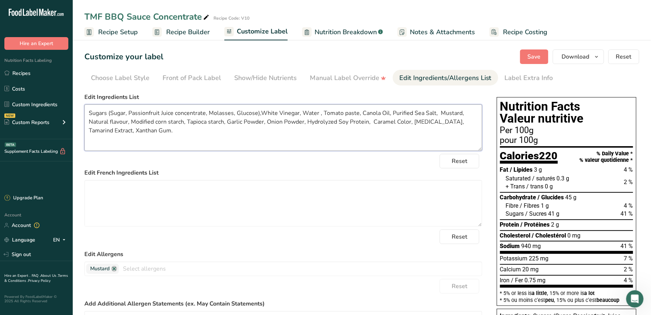
click at [225, 121] on textarea "Sugars (Sugar, Passionfruit Juice concentrate, Molasses, Glucose),White Vinegar…" at bounding box center [283, 127] width 398 height 47
type textarea "Sugars (Sugar, Passionfruit Juice concentrate, Molasses, Glucose),White Vinegar…"
click at [543, 54] on button "Save" at bounding box center [534, 56] width 28 height 15
drag, startPoint x: 199, startPoint y: 139, endPoint x: 86, endPoint y: 109, distance: 116.1
click at [86, 109] on textarea "Sugars (Sugar, Passionfruit Juice concentrate, Molasses, Glucose),White Vinegar…" at bounding box center [283, 127] width 398 height 47
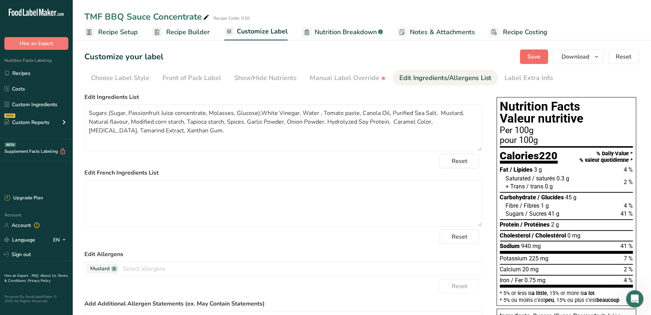
click at [164, 32] on link "Recipe Builder" at bounding box center [180, 32] width 57 height 16
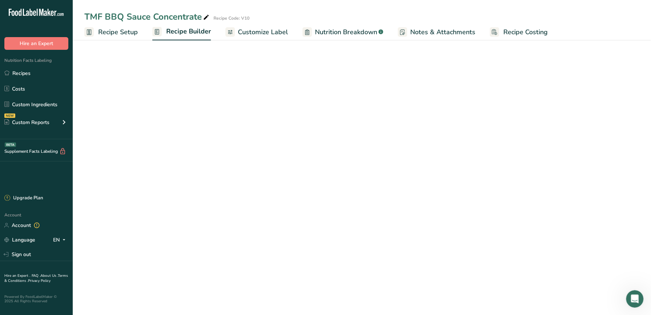
click at [543, 56] on button "Save" at bounding box center [534, 56] width 28 height 15
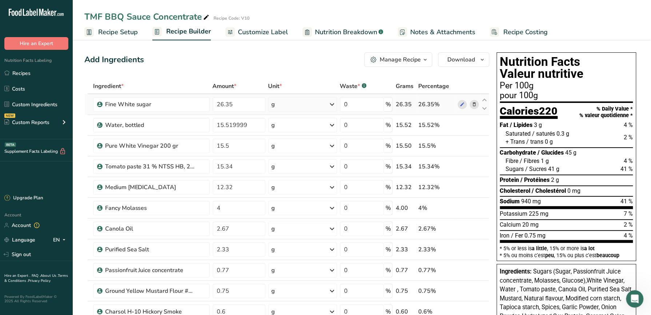
drag, startPoint x: 247, startPoint y: 29, endPoint x: 272, endPoint y: 99, distance: 73.9
click at [247, 29] on span "Customize Label" at bounding box center [263, 32] width 50 height 10
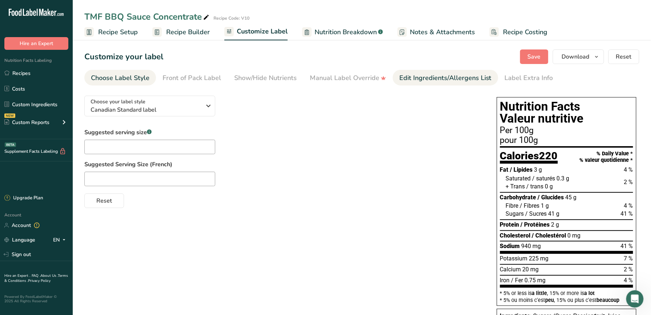
click at [425, 73] on div "Edit Ingredients/Allergens List" at bounding box center [445, 78] width 92 height 10
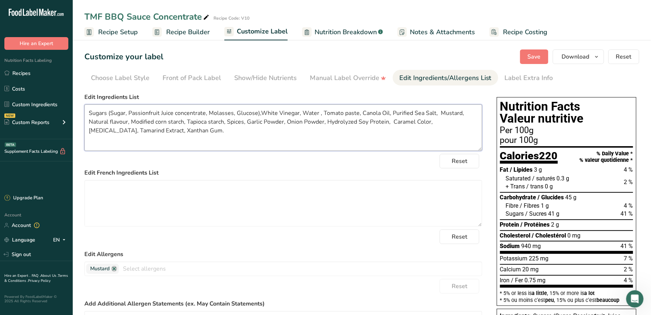
drag, startPoint x: 244, startPoint y: 123, endPoint x: 225, endPoint y: 123, distance: 18.9
click at [225, 123] on textarea "Sugars (Sugar, Passionfruit Juice concentrate, Molasses, Glucose),White Vinegar…" at bounding box center [283, 127] width 398 height 47
click at [132, 124] on textarea "Sugars (Sugar, Passionfruit Juice concentrate, Molasses, Glucose),White Vinegar…" at bounding box center [283, 127] width 398 height 47
click at [541, 56] on span "Save" at bounding box center [534, 56] width 13 height 9
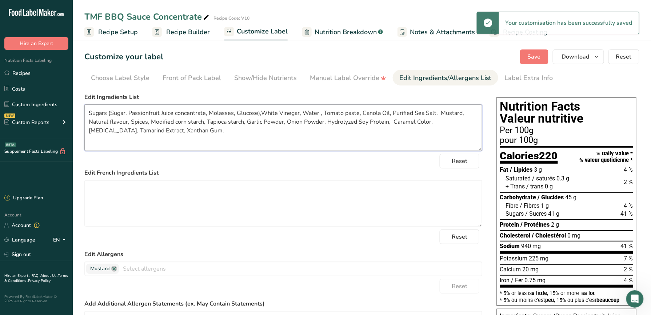
click at [122, 120] on textarea "Sugars (Sugar, Passionfruit Juice concentrate, Molasses, Glucose),White Vinegar…" at bounding box center [283, 127] width 398 height 47
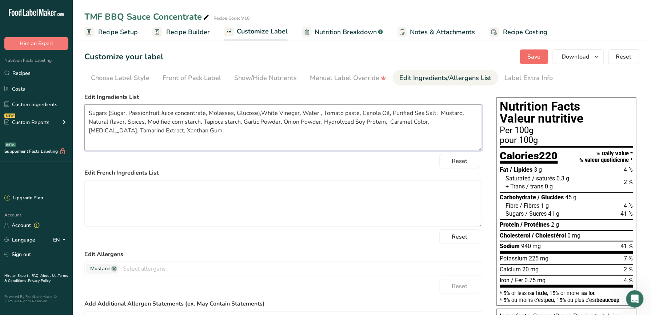
type textarea "Sugars (Sugar, Passionfruit Juice concentrate, Molasses, Glucose),White Vinegar…"
click at [548, 55] on button "Save" at bounding box center [534, 56] width 28 height 15
click at [543, 63] on button "Save" at bounding box center [534, 56] width 28 height 15
click at [187, 33] on span "Recipe Builder" at bounding box center [188, 32] width 44 height 10
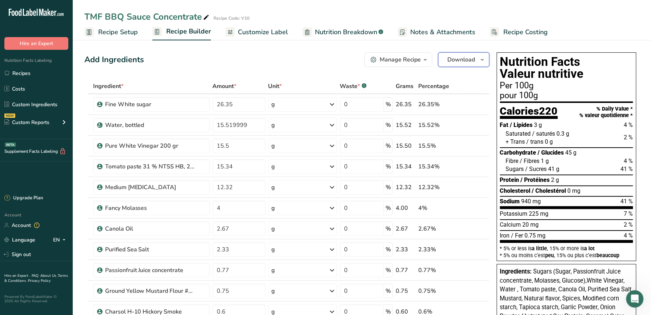
click at [474, 63] on span "Download" at bounding box center [461, 59] width 28 height 9
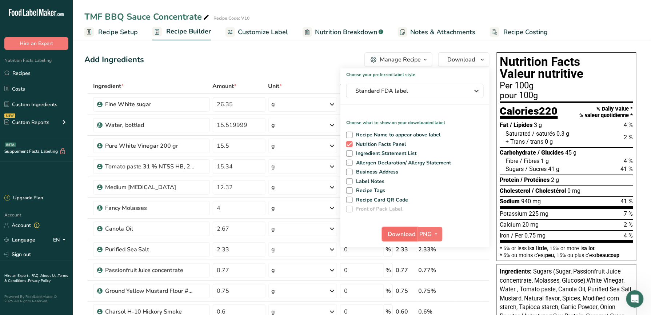
click at [405, 235] on span "Download" at bounding box center [402, 234] width 28 height 9
click at [452, 92] on span "Standard FDA label" at bounding box center [409, 91] width 109 height 9
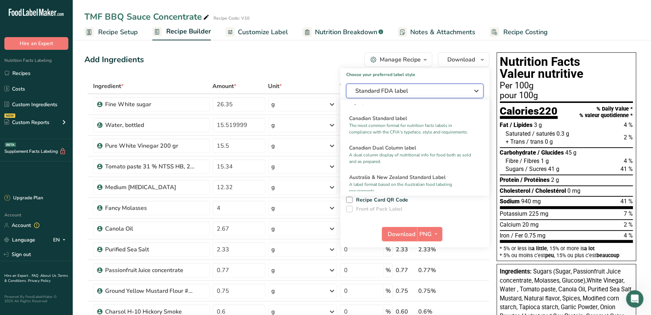
scroll to position [291, 0]
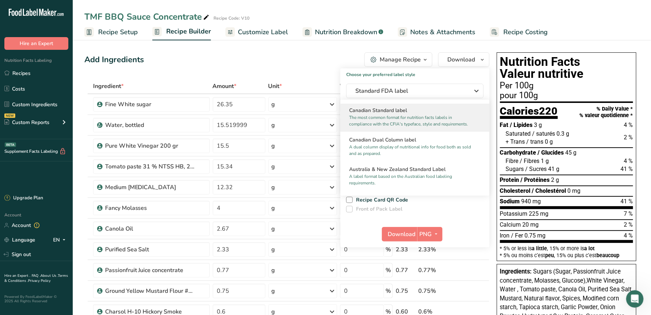
click at [433, 127] on p "The most common format for nutrition facts labels in compliance with the CFIA's…" at bounding box center [411, 120] width 125 height 13
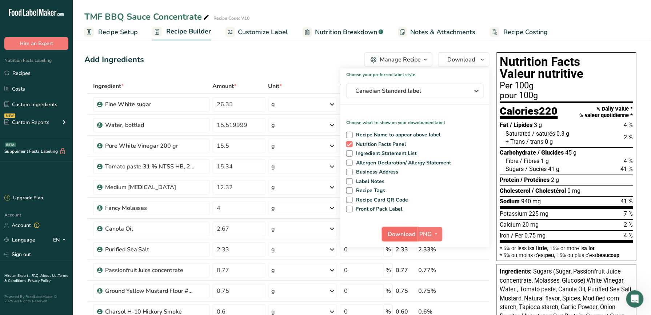
click at [393, 230] on span "Download" at bounding box center [402, 234] width 28 height 9
click at [412, 88] on span "Canadian Standard label" at bounding box center [409, 91] width 109 height 9
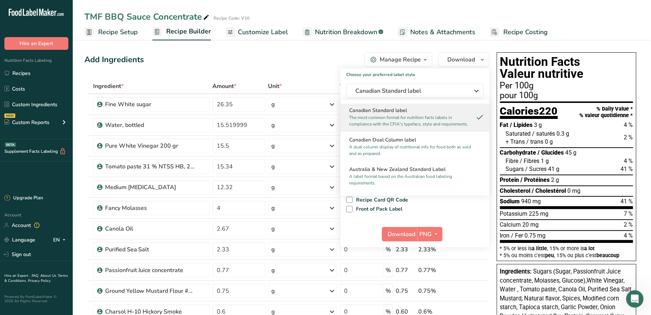
click at [414, 127] on p "The most common format for nutrition facts labels in compliance with the CFIA's…" at bounding box center [411, 120] width 125 height 13
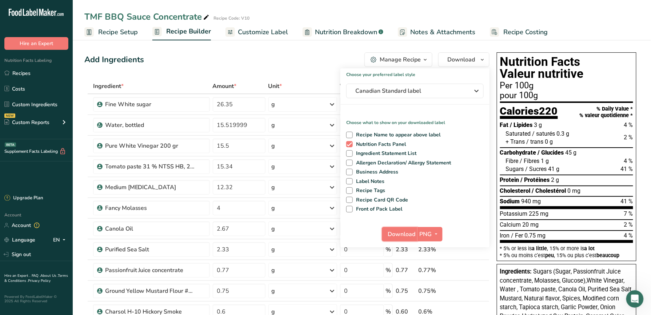
click at [399, 236] on span "Download" at bounding box center [402, 234] width 28 height 9
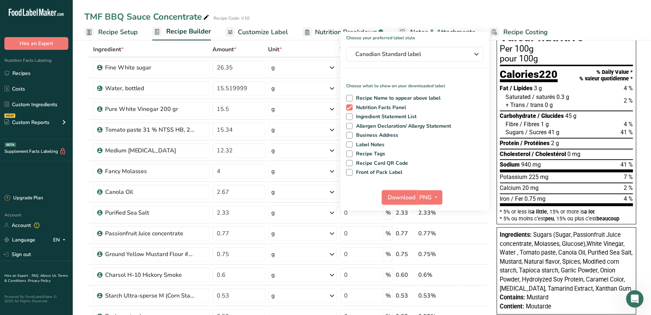
scroll to position [97, 0]
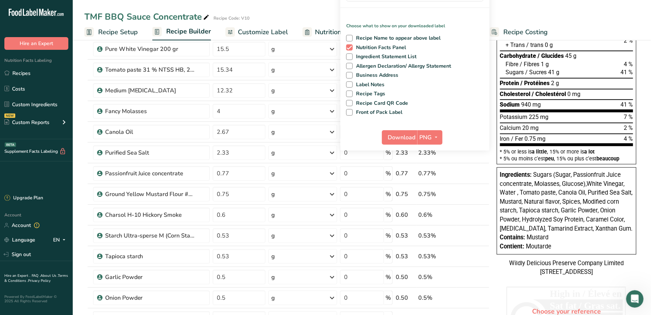
drag, startPoint x: 557, startPoint y: 245, endPoint x: 534, endPoint y: 191, distance: 58.7
click at [534, 191] on div "Ingredients: Sugars (Sugar, Passionfruit Juice concentrate, Molasses, Glucose),…" at bounding box center [567, 210] width 140 height 87
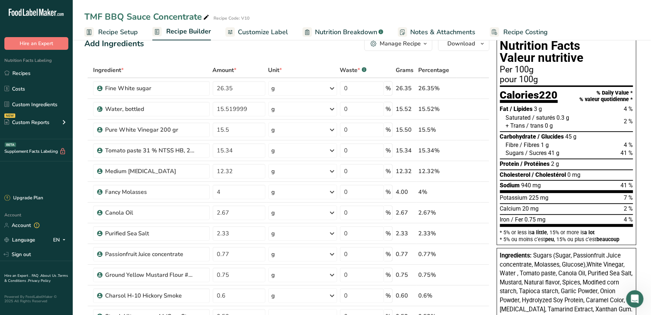
scroll to position [0, 0]
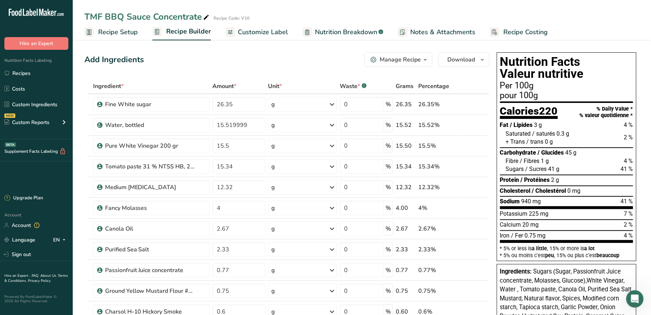
click at [328, 28] on span "Nutrition Breakdown" at bounding box center [346, 32] width 62 height 10
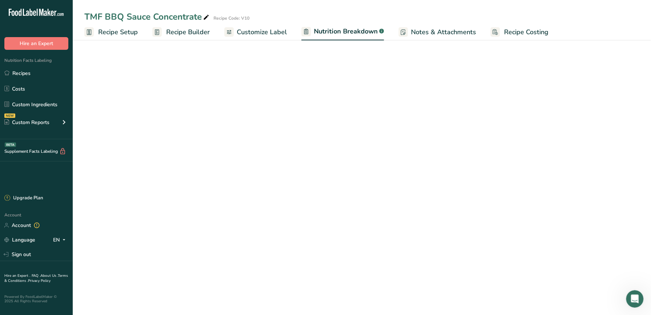
click at [260, 32] on span "Customize Label" at bounding box center [262, 32] width 50 height 10
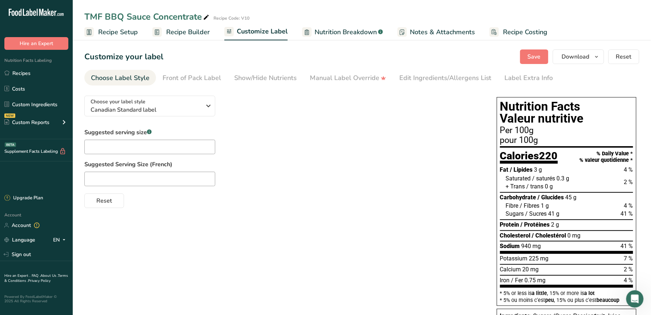
click at [248, 27] on span "Customize Label" at bounding box center [262, 32] width 51 height 10
click at [402, 73] on div "Edit Ingredients/Allergens List" at bounding box center [445, 78] width 92 height 10
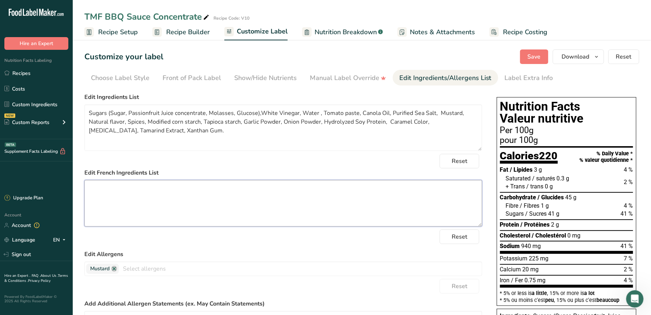
click at [309, 187] on textarea at bounding box center [283, 203] width 398 height 47
click at [194, 268] on input "text" at bounding box center [300, 268] width 363 height 11
type input "soy"
click at [197, 255] on link "Soy" at bounding box center [283, 256] width 397 height 12
click at [196, 271] on input "text" at bounding box center [312, 268] width 340 height 11
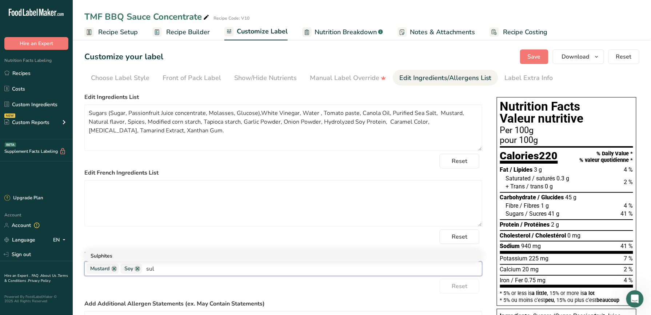
type input "sul"
click at [195, 258] on link "Sulphites" at bounding box center [283, 256] width 397 height 12
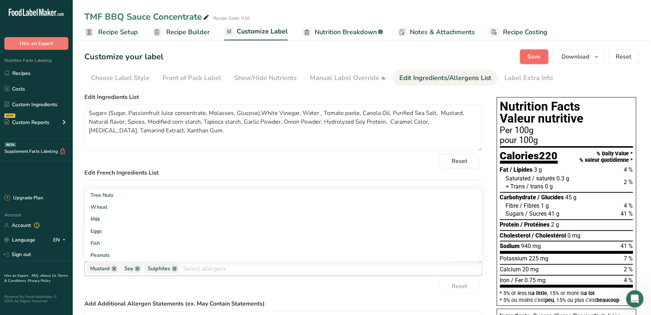
click at [538, 58] on span "Save" at bounding box center [534, 56] width 13 height 9
click at [535, 52] on span "Save" at bounding box center [534, 56] width 13 height 9
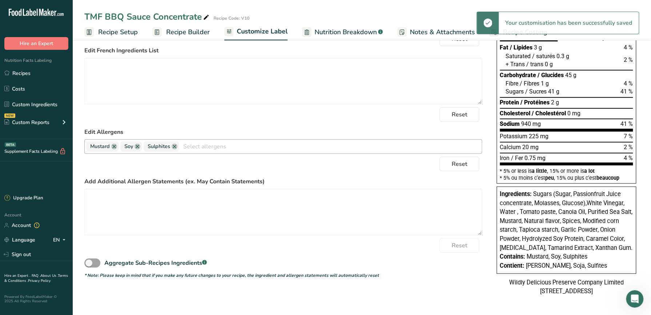
scroll to position [130, 0]
drag, startPoint x: 615, startPoint y: 238, endPoint x: 610, endPoint y: 236, distance: 4.9
click at [610, 236] on span "Sugars (Sugar, Passionfruit Juice concentrate, Molasses, Glucose),White Vinegar…" at bounding box center [566, 221] width 133 height 61
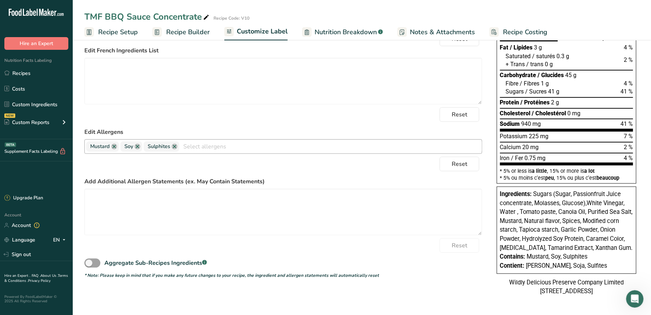
drag, startPoint x: 610, startPoint y: 236, endPoint x: 590, endPoint y: 242, distance: 20.7
click at [590, 242] on span "Sugars (Sugar, Passionfruit Juice concentrate, Molasses, Glucose),White Vinegar…" at bounding box center [566, 221] width 133 height 61
drag, startPoint x: 593, startPoint y: 247, endPoint x: 498, endPoint y: 182, distance: 114.7
click at [498, 187] on div "Ingredients: Sugars (Sugar, Passionfruit Juice concentrate, Molasses, Glucose),…" at bounding box center [567, 230] width 140 height 87
copy div "Ingredients: Sugars (Sugar, Passionfruit Juice concentrate, Molasses, Glucose),…"
